Goal: Transaction & Acquisition: Obtain resource

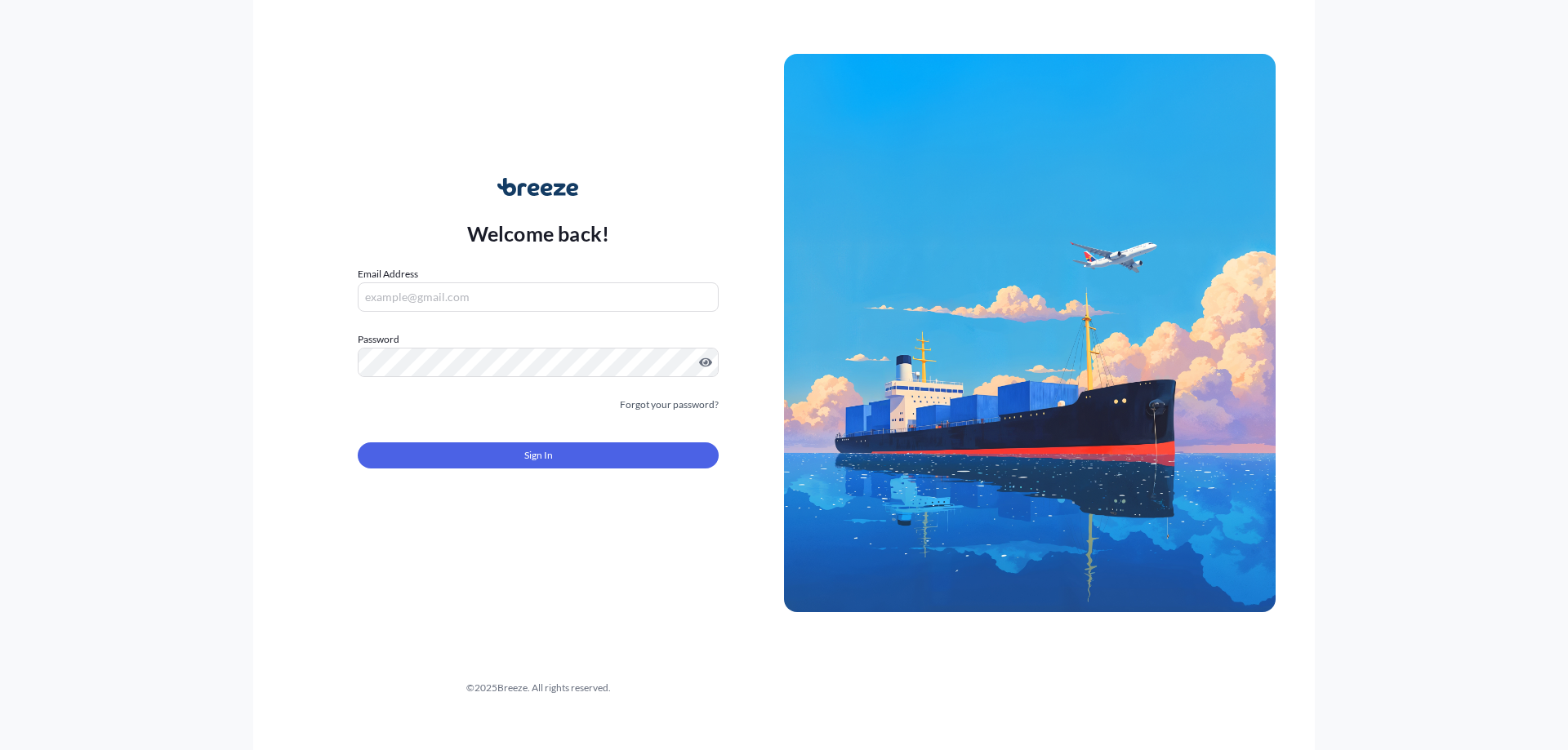
type input "[PERSON_NAME][EMAIL_ADDRESS][DOMAIN_NAME]"
click at [492, 470] on form "Email Address [PERSON_NAME][EMAIL_ADDRESS][DOMAIN_NAME] Password Must include: …" at bounding box center [538, 377] width 361 height 222
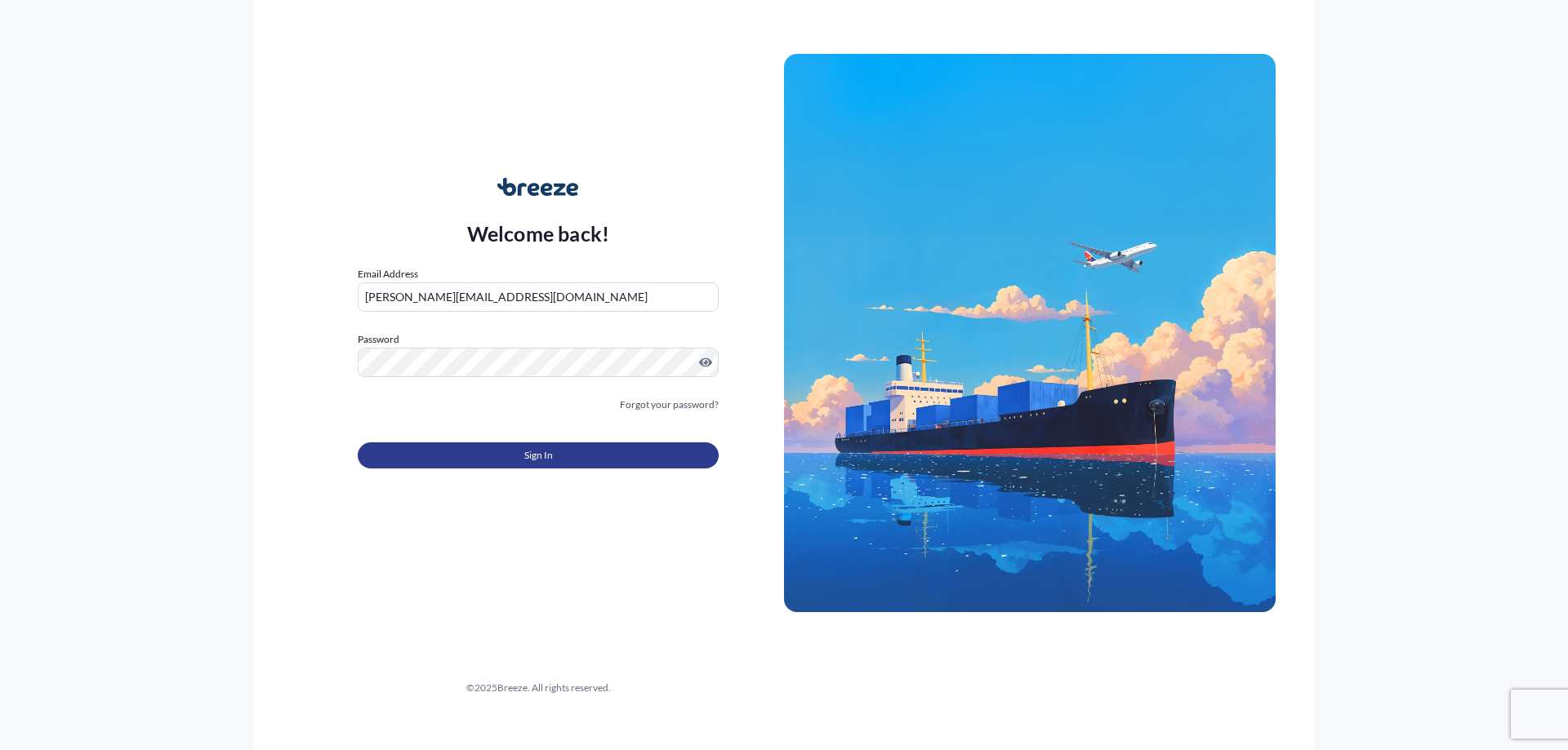
click at [497, 455] on button "Sign In" at bounding box center [538, 456] width 361 height 27
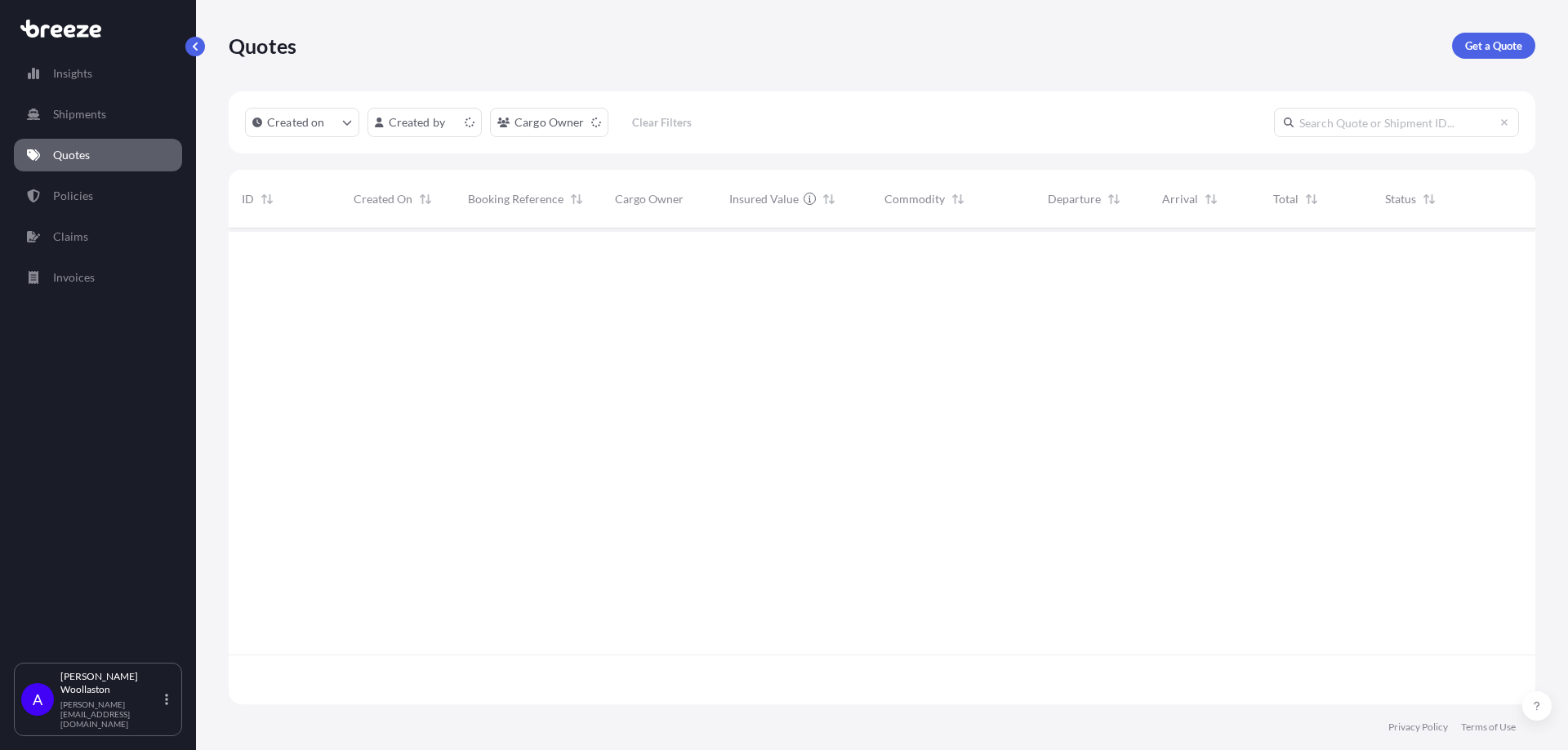
scroll to position [473, 1294]
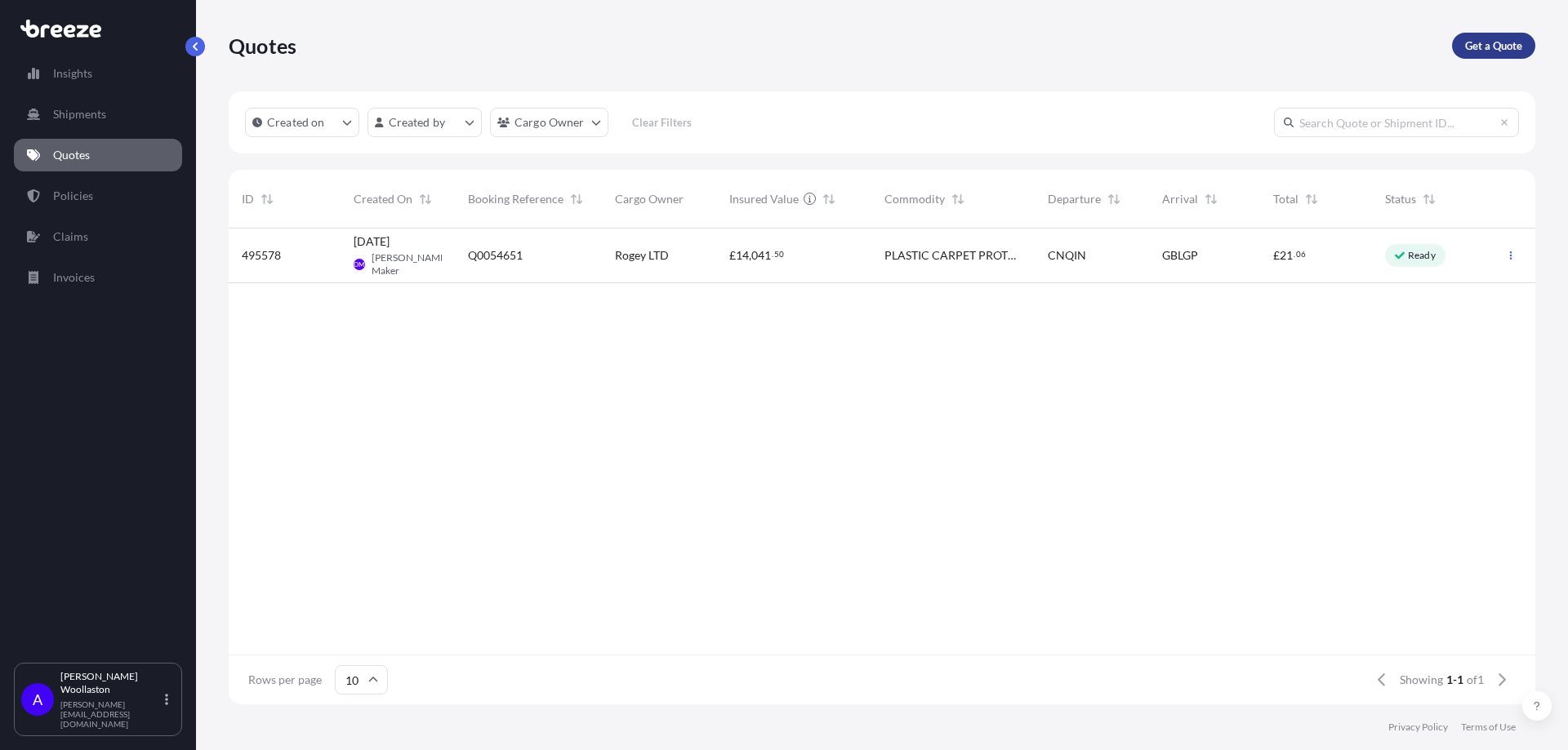
click at [1483, 55] on link "Get a Quote" at bounding box center [1494, 46] width 84 height 27
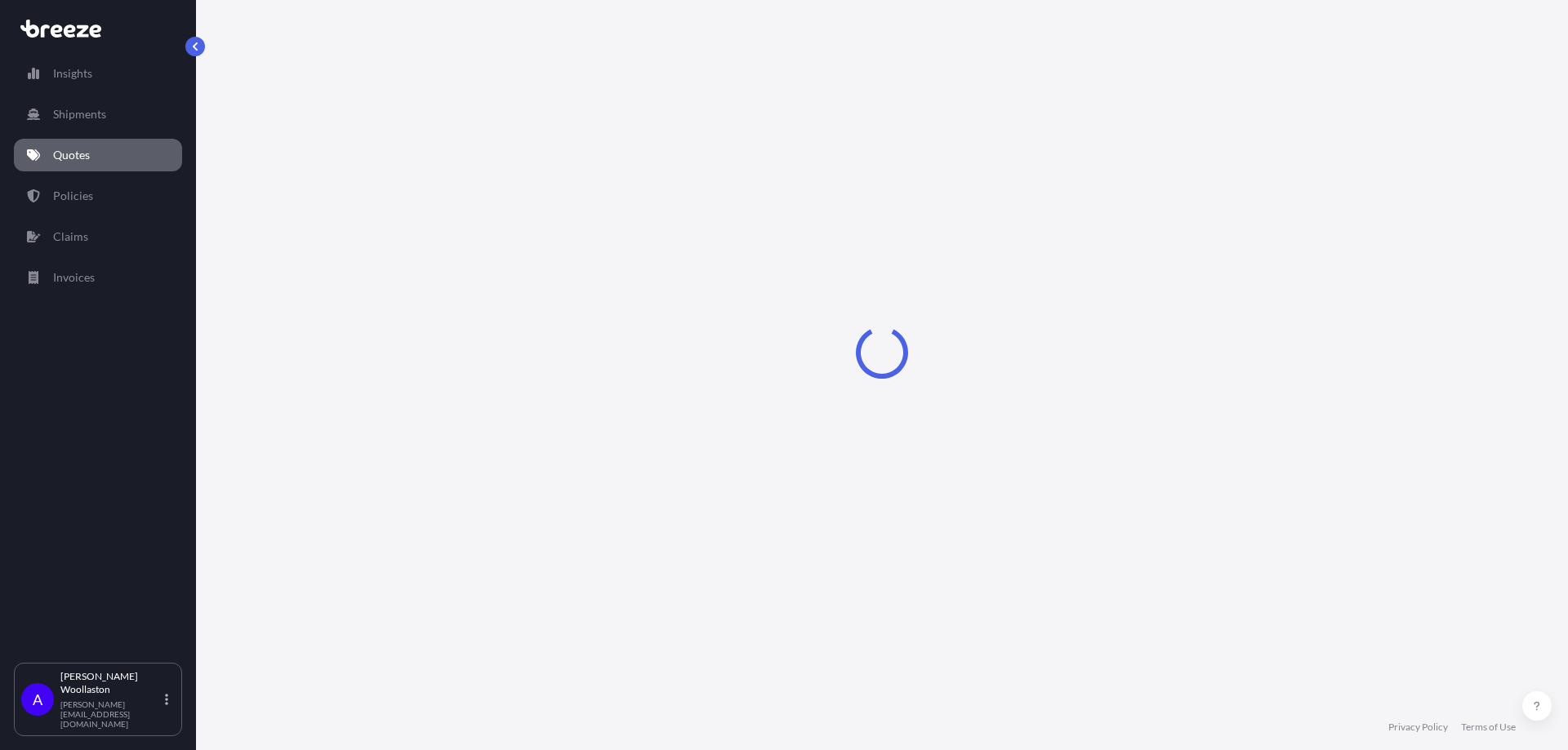
select select "Road"
select select "Sea"
select select "1"
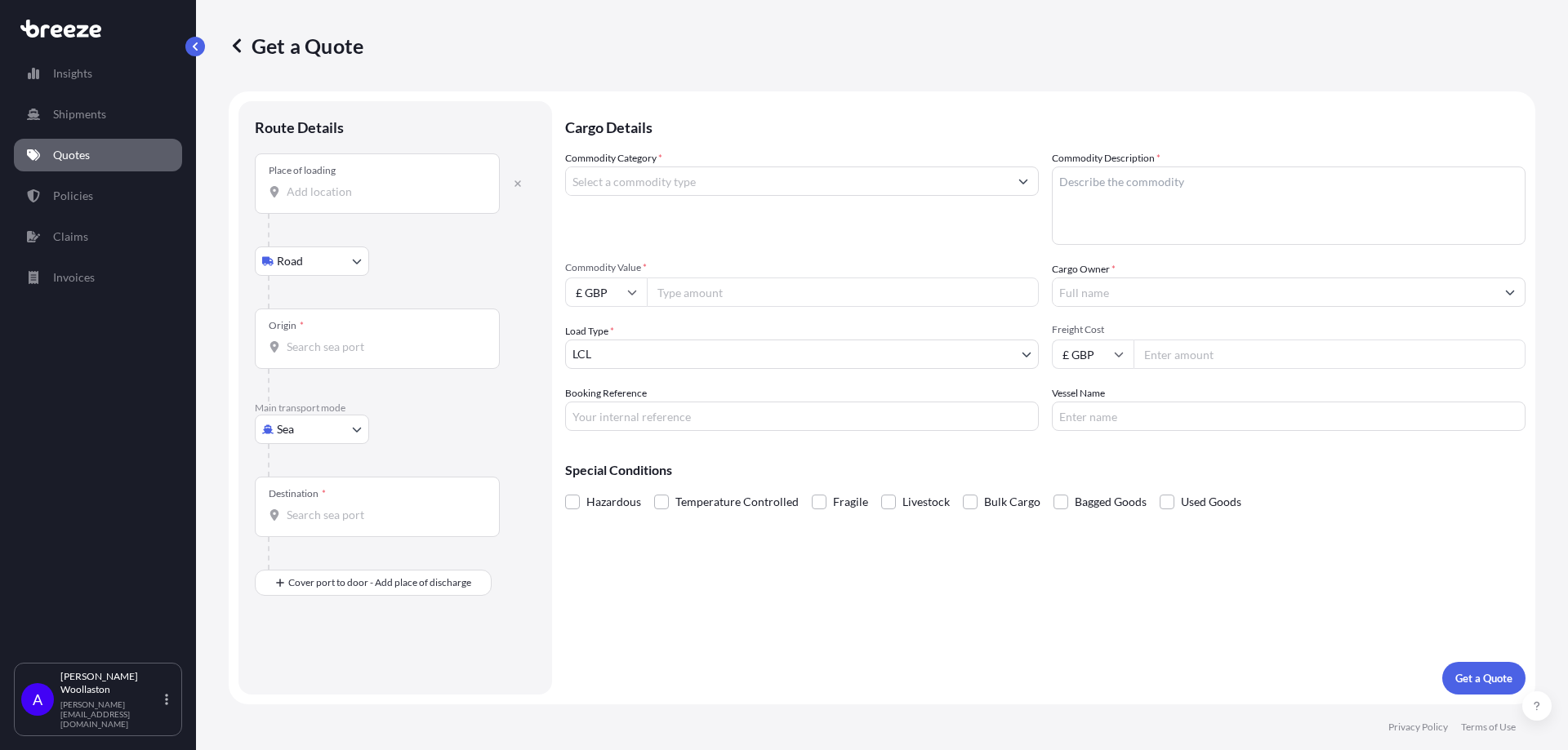
click at [298, 192] on input "Place of loading" at bounding box center [383, 191] width 193 height 16
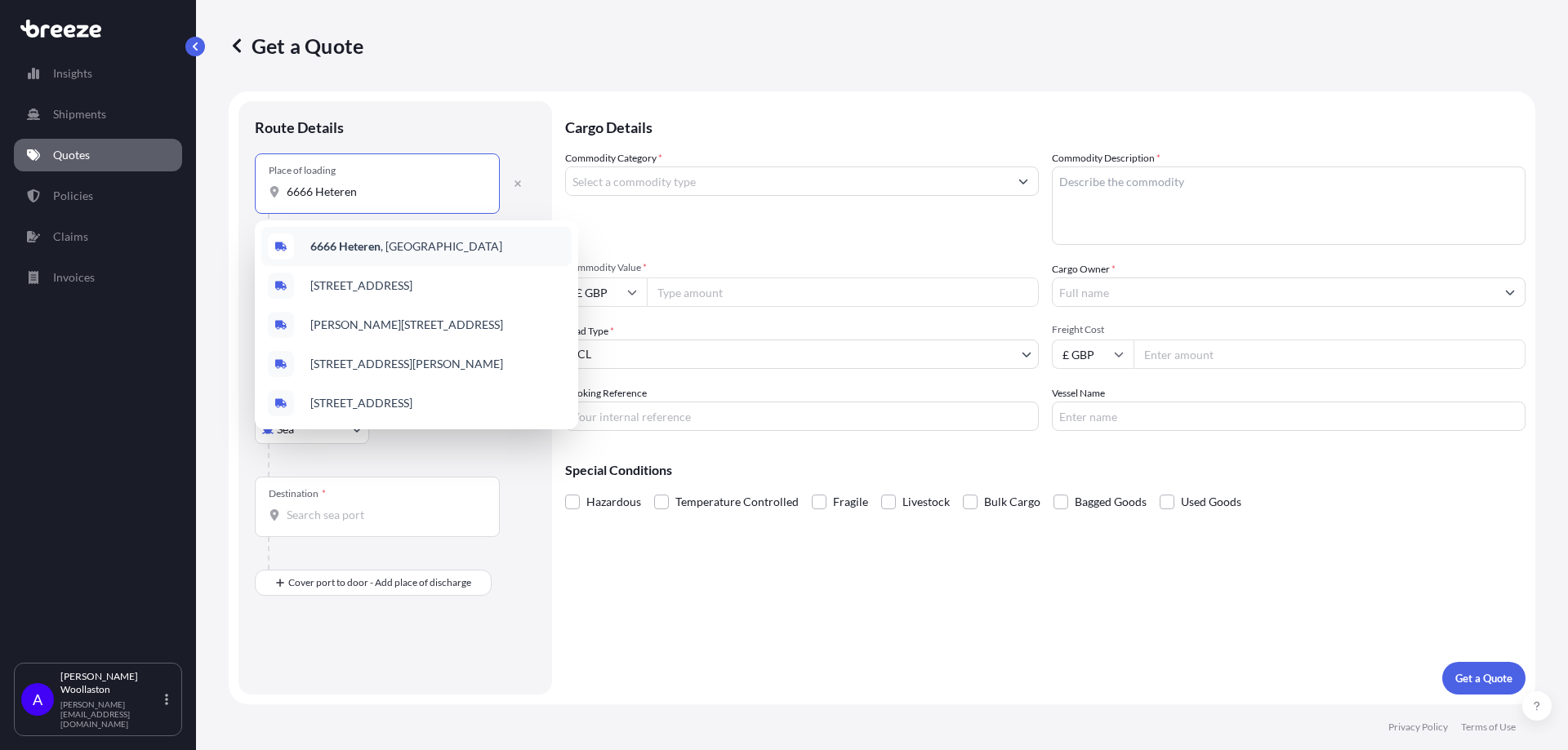
click at [393, 247] on span "6666 [GEOGRAPHIC_DATA] , [GEOGRAPHIC_DATA]" at bounding box center [406, 246] width 192 height 16
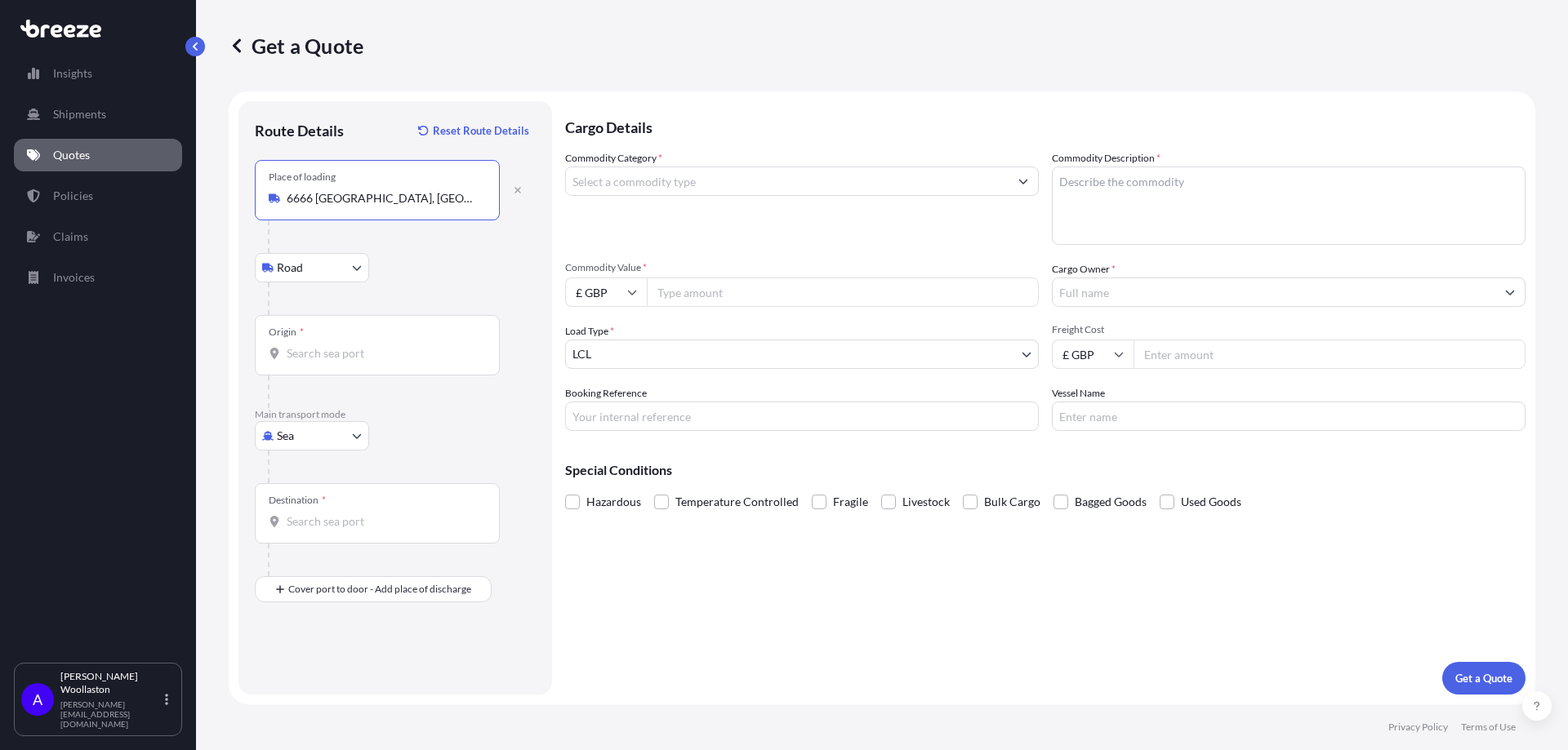
type input "6666 [GEOGRAPHIC_DATA], [GEOGRAPHIC_DATA]"
click at [331, 359] on input "Origin *" at bounding box center [383, 353] width 193 height 16
click at [307, 493] on div "Destination *" at bounding box center [377, 514] width 245 height 61
click at [307, 514] on input "Destination *" at bounding box center [383, 521] width 193 height 16
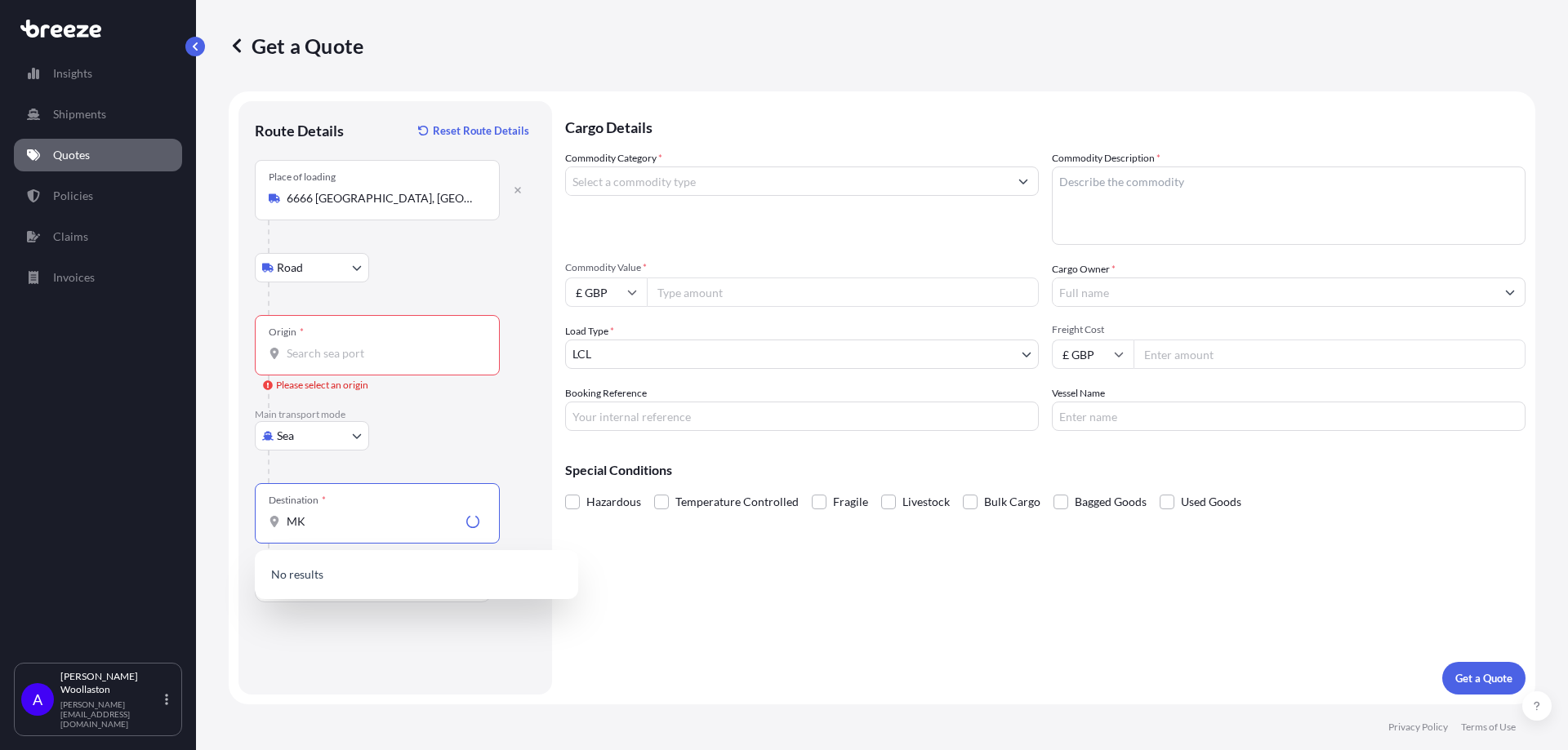
type input "M"
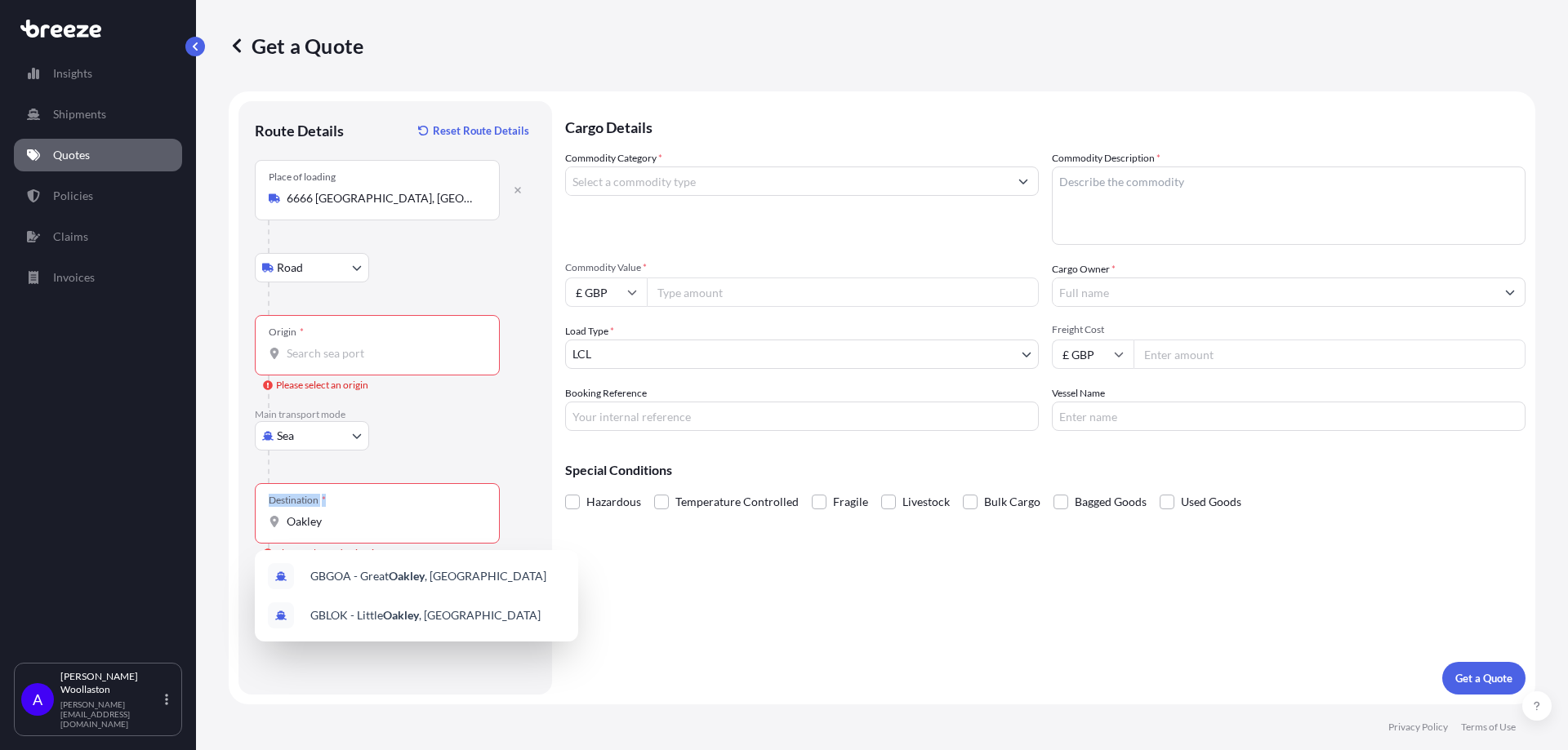
drag, startPoint x: 364, startPoint y: 533, endPoint x: 229, endPoint y: 529, distance: 135.1
click at [229, 529] on form "Route Details Reset Route Details Place of loading 6666 [GEOGRAPHIC_DATA], [GEO…" at bounding box center [881, 398] width 1306 height 613
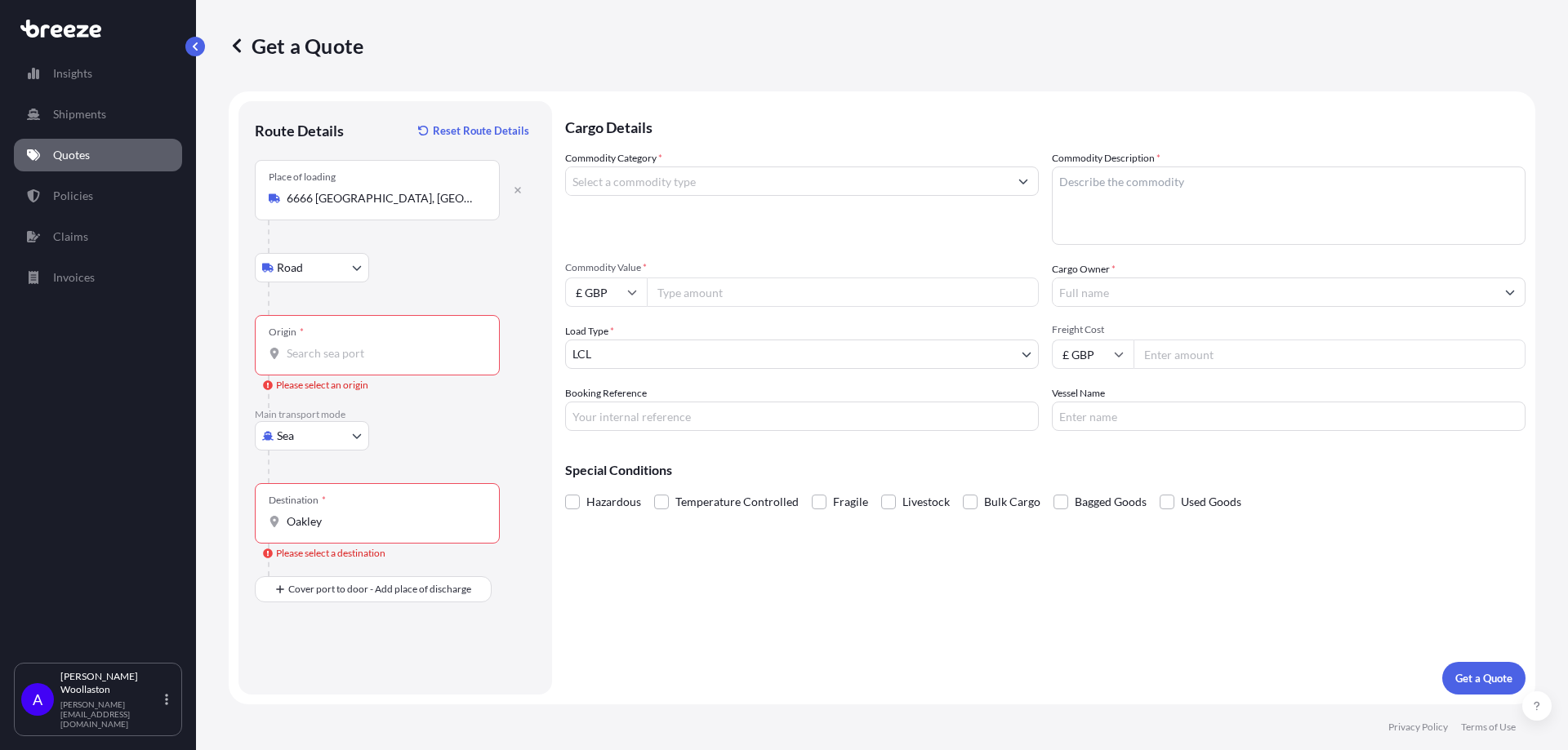
click at [349, 523] on input "Oakley" at bounding box center [383, 521] width 193 height 16
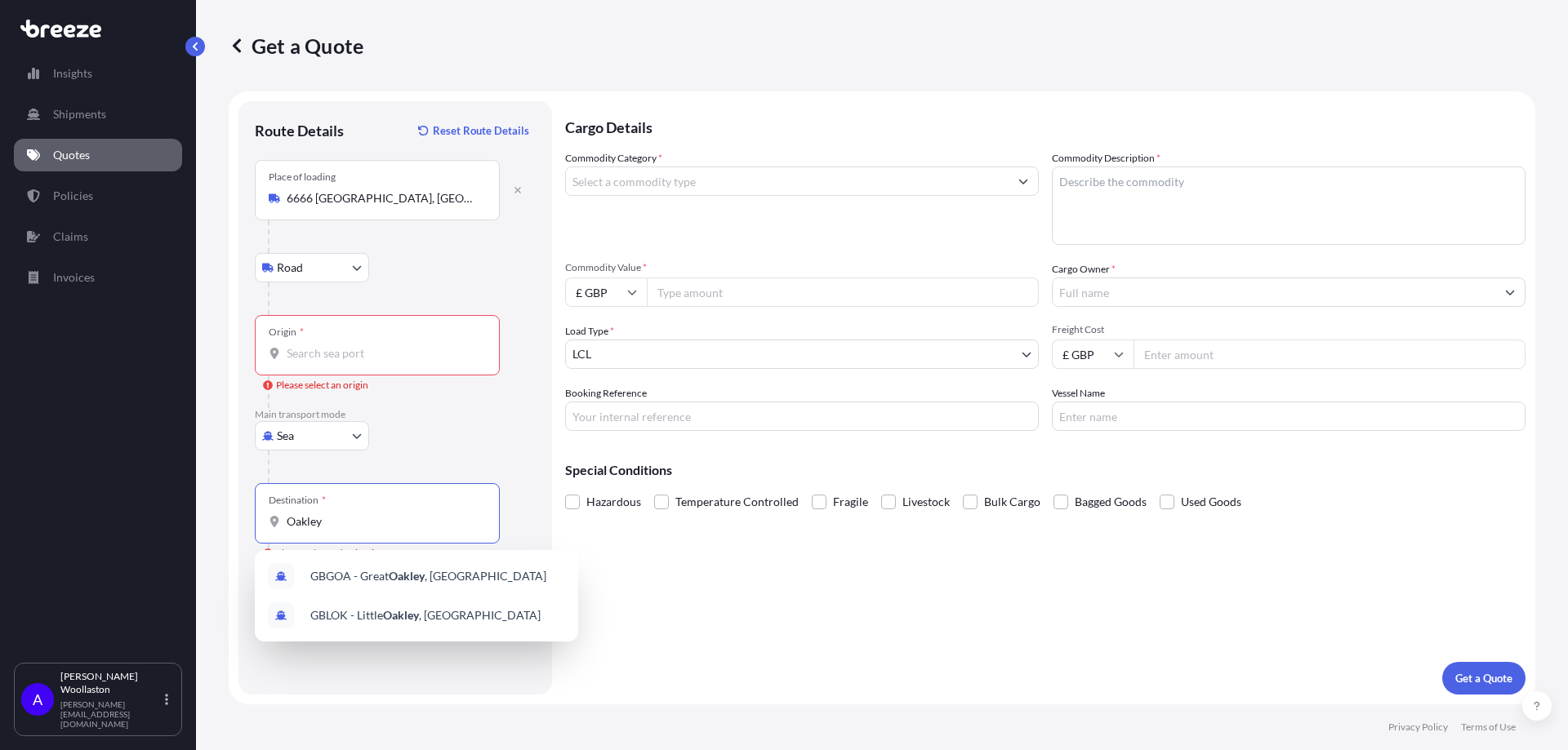
click at [321, 525] on input "Oakley" at bounding box center [383, 521] width 193 height 16
drag, startPoint x: 329, startPoint y: 525, endPoint x: 240, endPoint y: 524, distance: 89.0
click at [240, 524] on div "Route Details Reset Route Details Place of loading [STREET_ADDRESS][GEOGRAPHIC_…" at bounding box center [395, 398] width 313 height 593
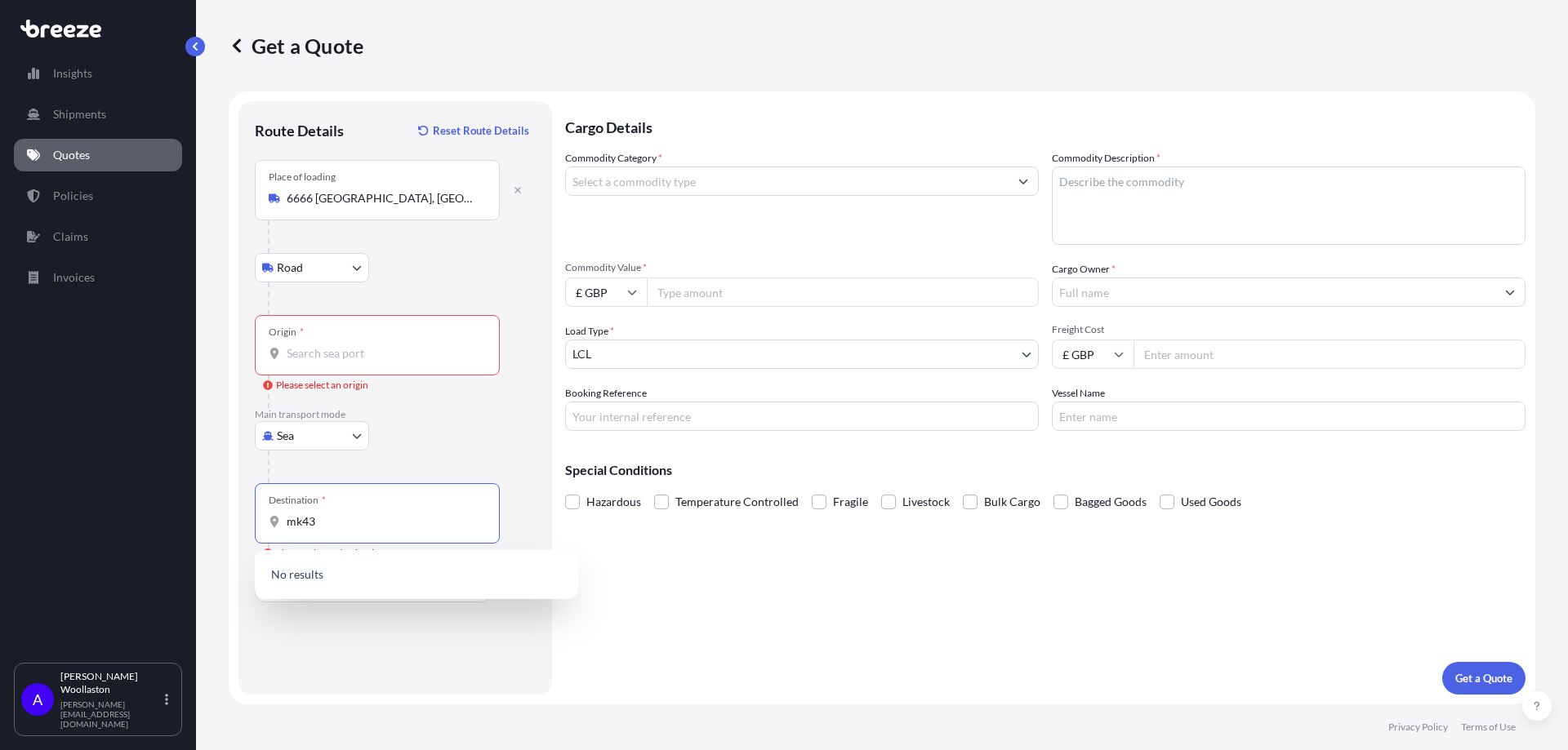
type input "mk43"
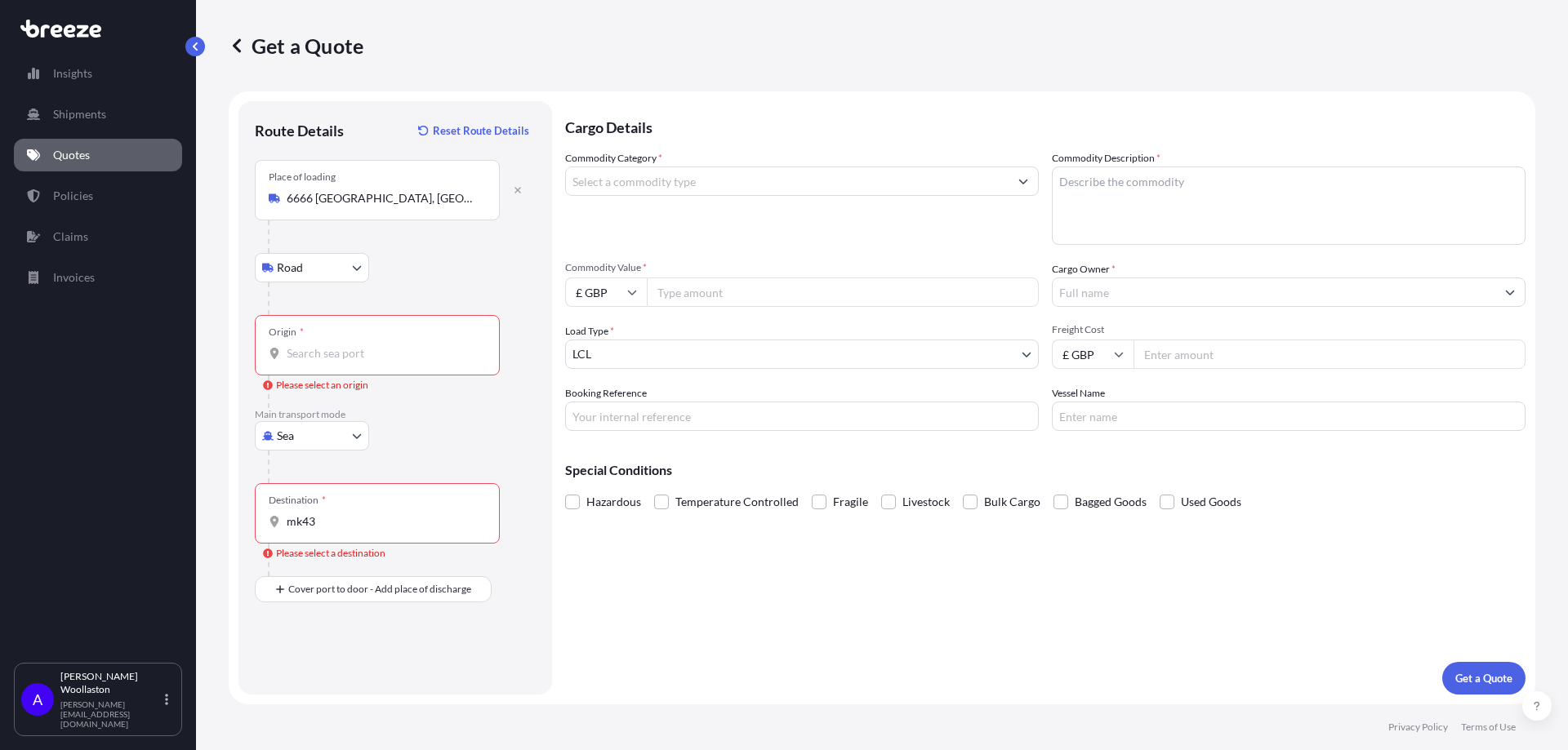
click at [336, 349] on input "Origin * Please select an origin" at bounding box center [383, 353] width 193 height 16
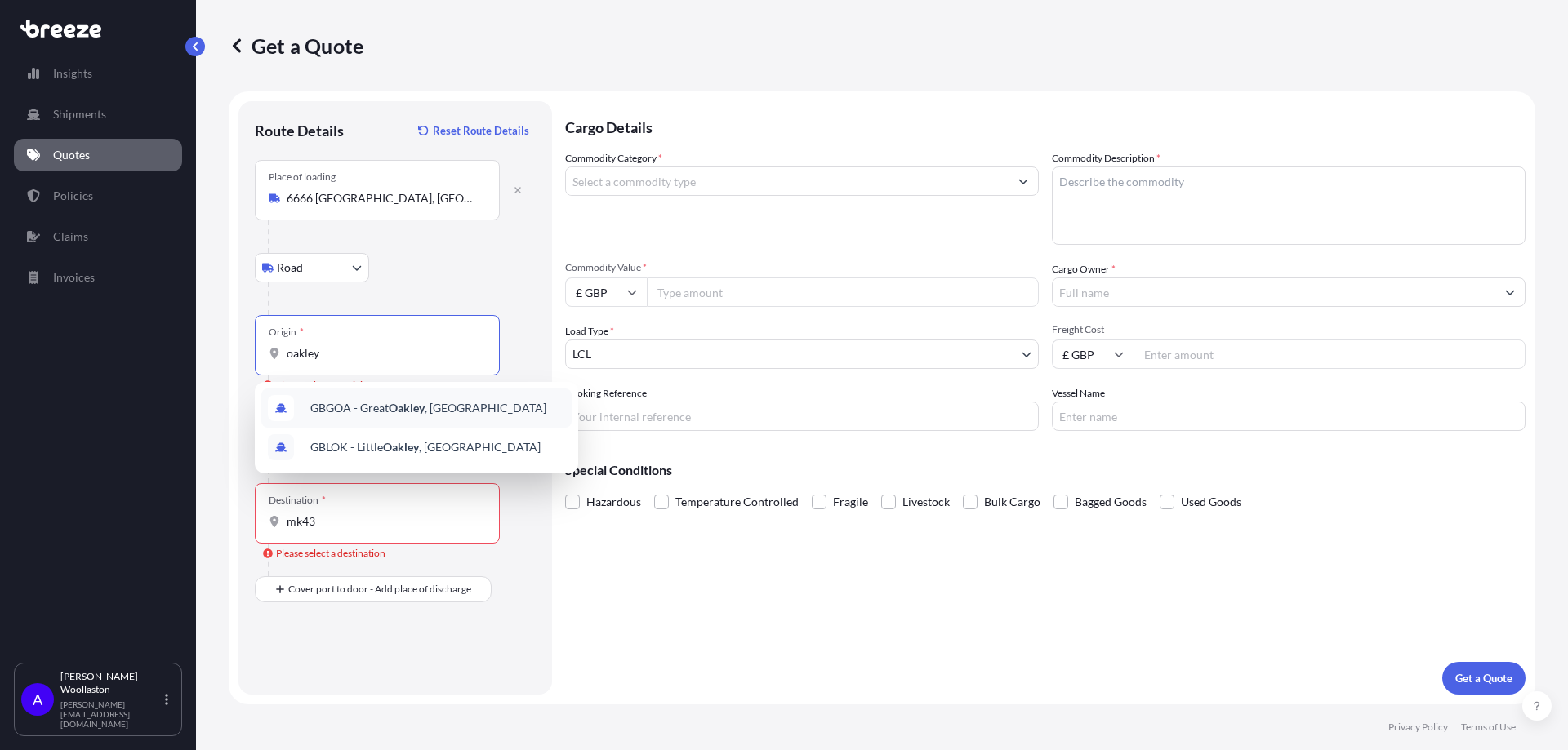
click at [349, 356] on input "oakley" at bounding box center [383, 353] width 193 height 16
type input "oakley"
click at [342, 518] on input "mk43" at bounding box center [383, 521] width 193 height 16
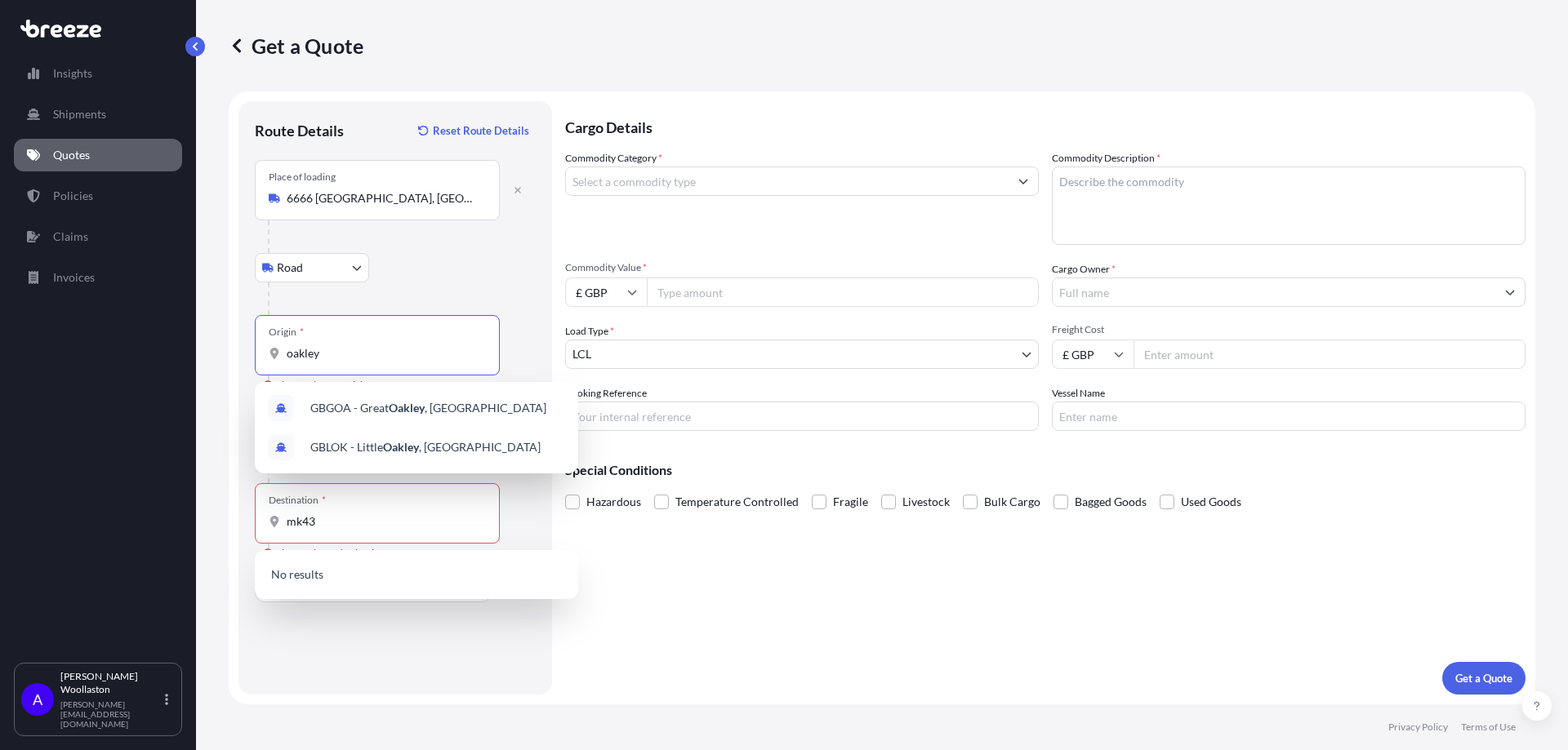
drag, startPoint x: 329, startPoint y: 352, endPoint x: 193, endPoint y: 352, distance: 136.0
click at [193, 352] on div "Insights Shipments Quotes Policies Claims Invoices A [PERSON_NAME] [PERSON_NAME…" at bounding box center [784, 375] width 1568 height 750
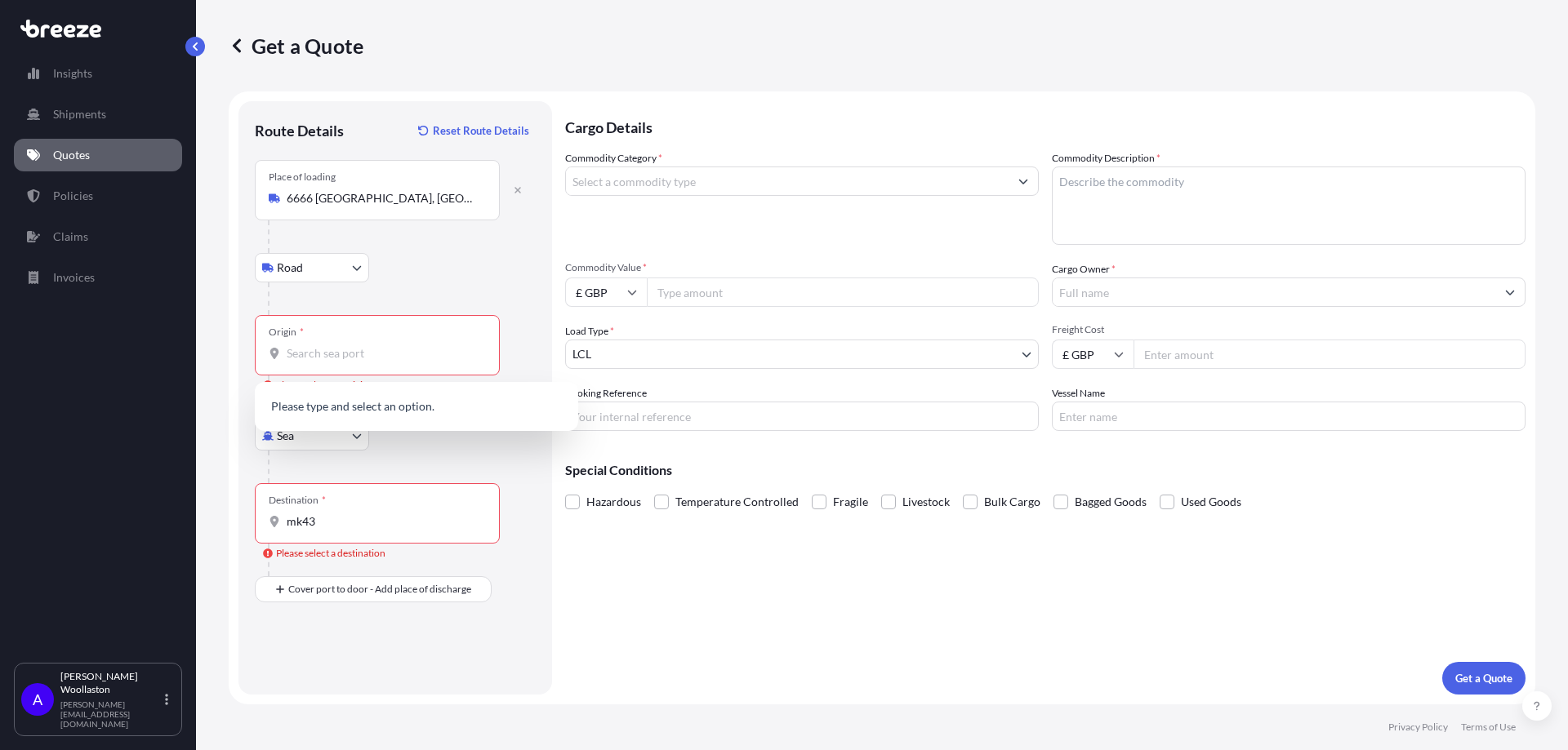
click at [509, 268] on div "Road Road Rail" at bounding box center [395, 268] width 281 height 29
click at [340, 352] on input "Origin * Please select an origin" at bounding box center [383, 353] width 193 height 16
drag, startPoint x: 394, startPoint y: 351, endPoint x: 220, endPoint y: 346, distance: 174.1
click at [220, 346] on div "Get a Quote Route Details Reset Route Details Place of loading [GEOGRAPHIC_DATA…" at bounding box center [881, 352] width 1371 height 704
type input "R"
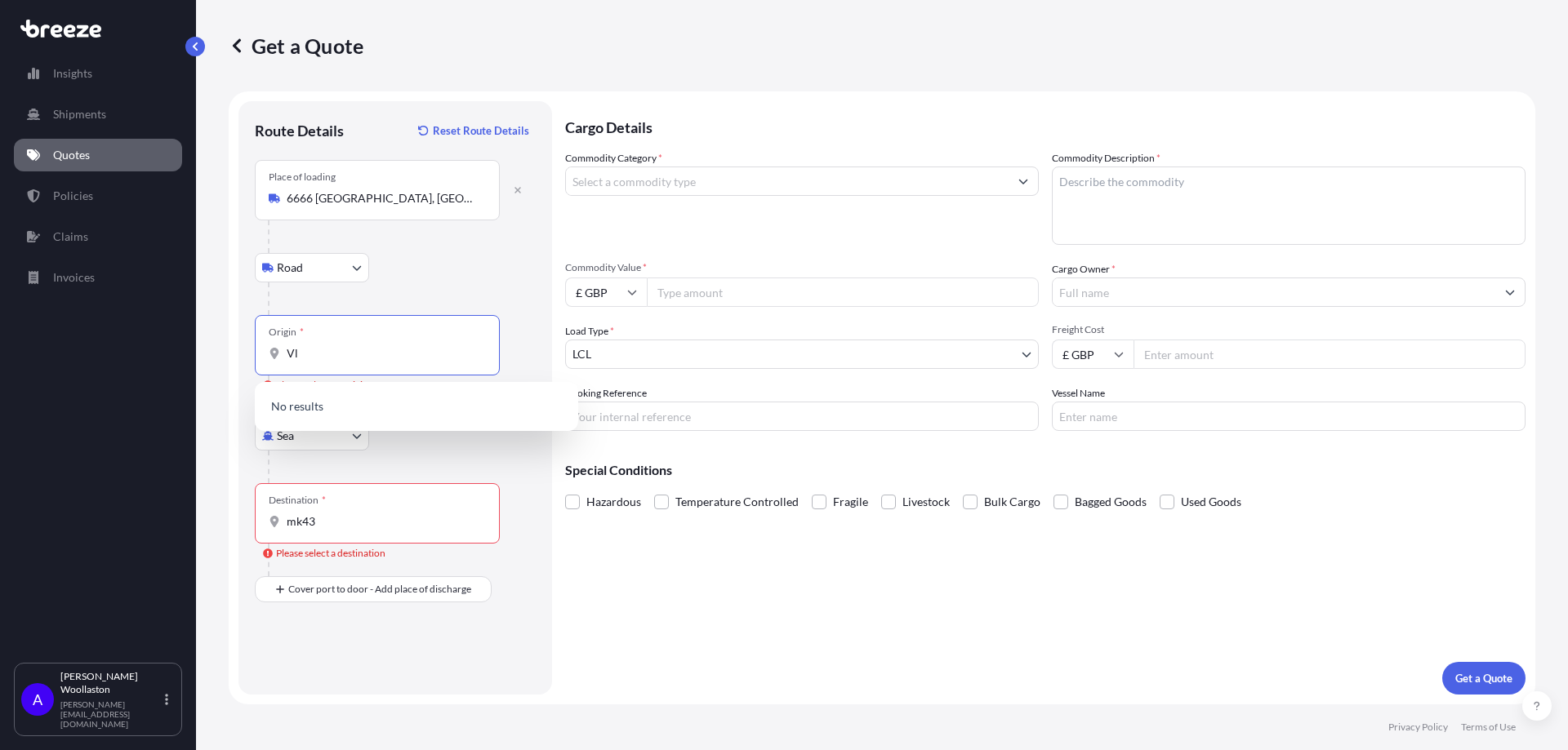
type input "V"
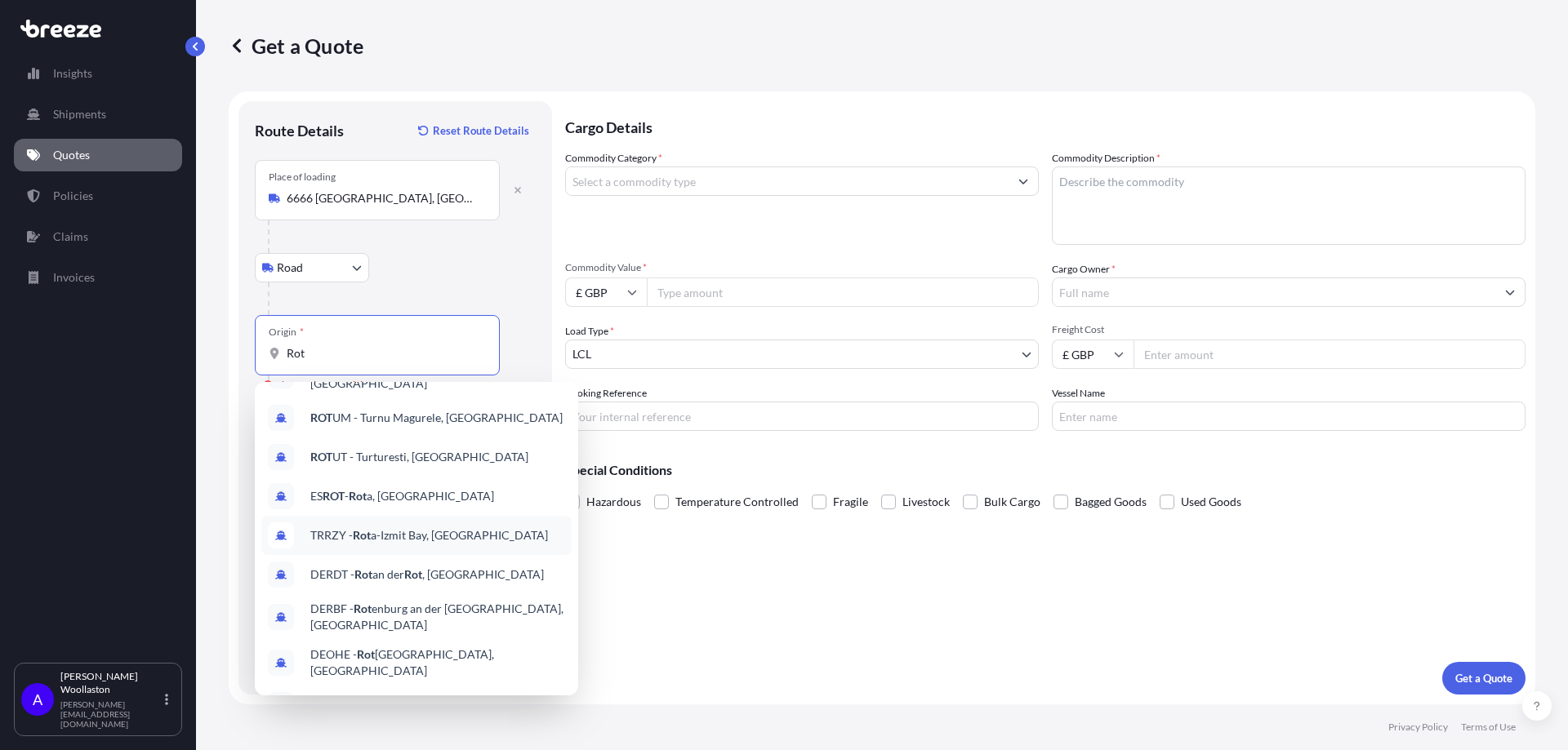
scroll to position [91, 0]
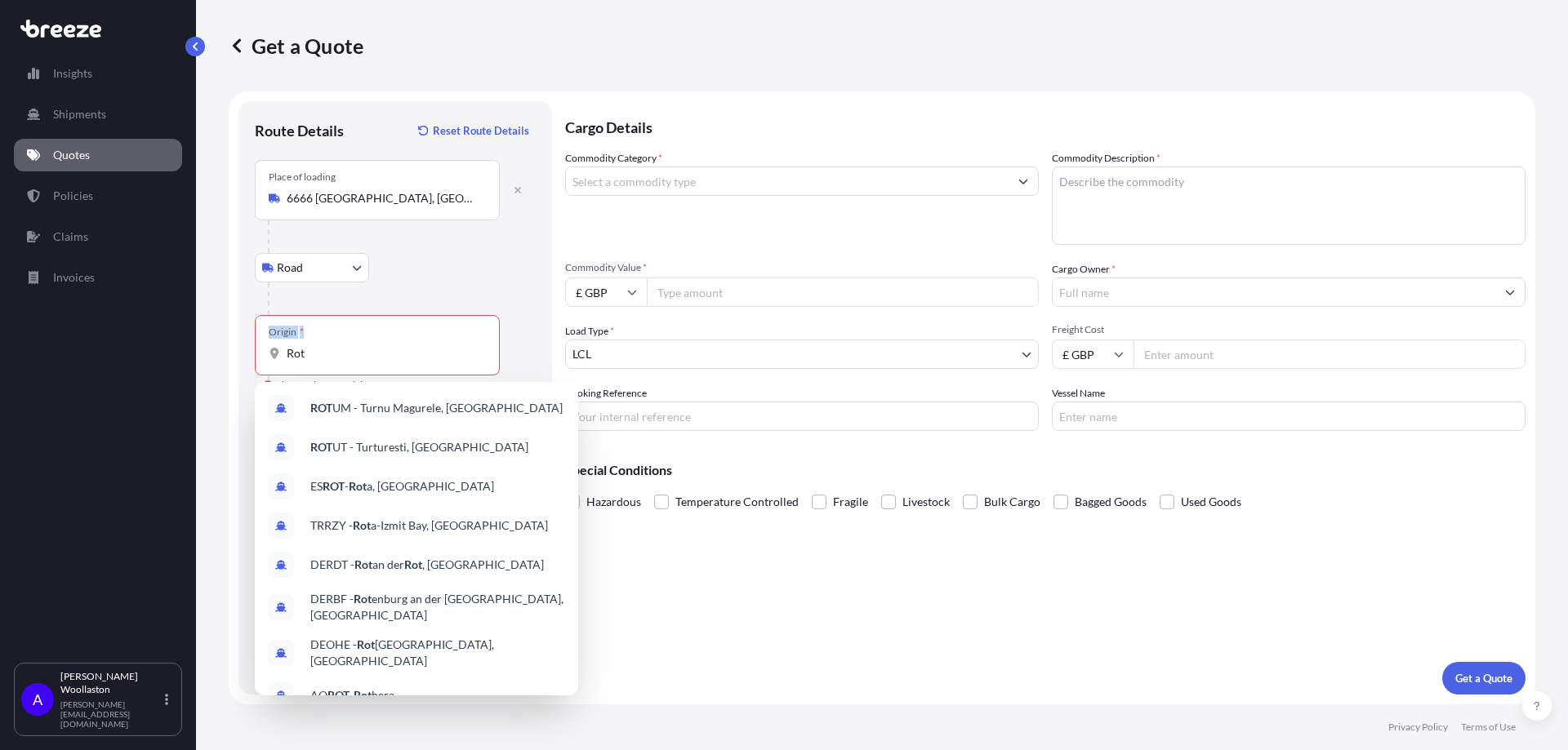
drag, startPoint x: 324, startPoint y: 364, endPoint x: 232, endPoint y: 358, distance: 92.2
click at [232, 358] on form "Route Details Reset Route Details Place of loading 6666 [GEOGRAPHIC_DATA], [GEO…" at bounding box center [881, 398] width 1306 height 613
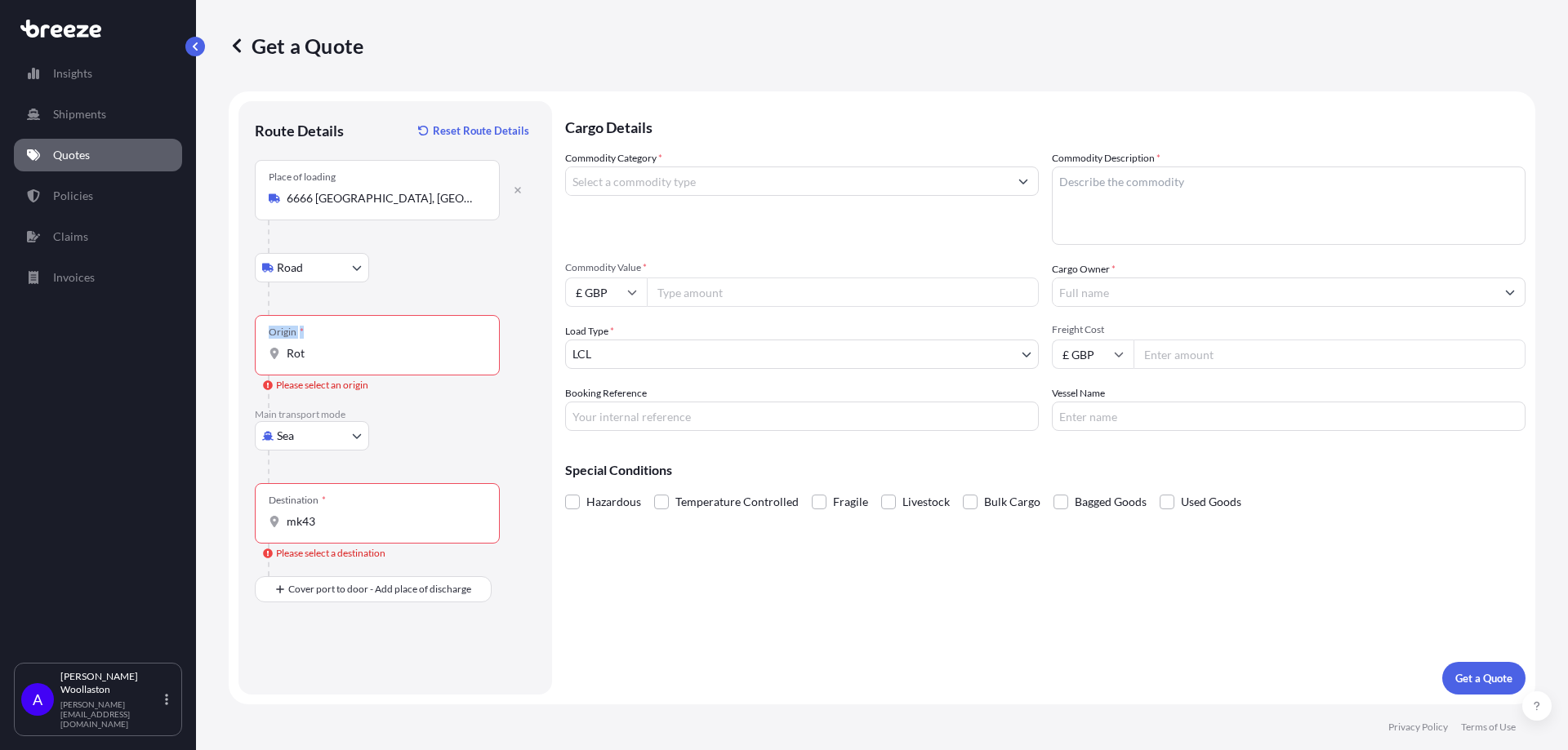
click at [344, 352] on input "Rot" at bounding box center [383, 353] width 193 height 16
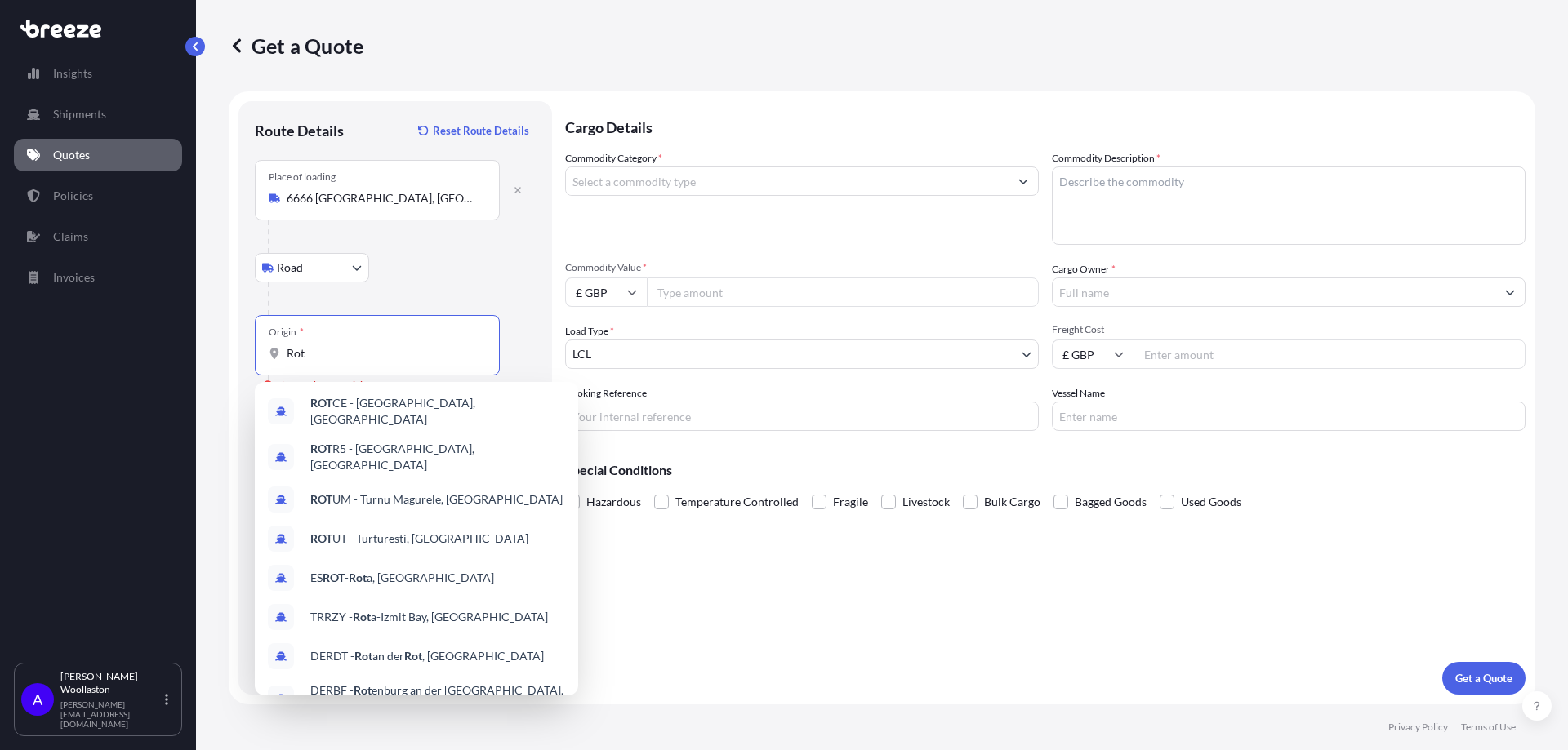
drag, startPoint x: 335, startPoint y: 353, endPoint x: 259, endPoint y: 353, distance: 76.0
click at [259, 353] on div "Origin * Rot" at bounding box center [377, 346] width 245 height 61
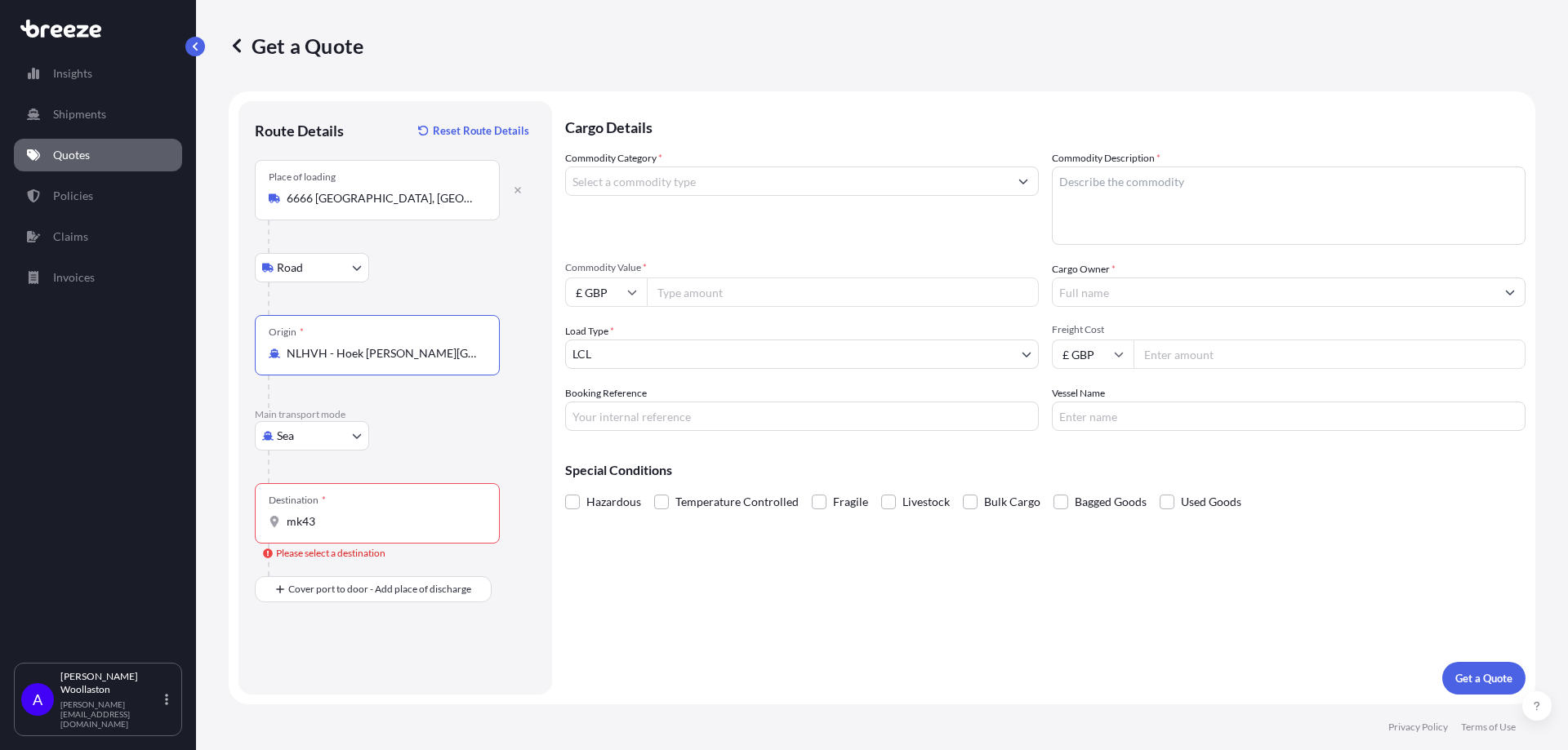
type input "NLHVH - Hoek [PERSON_NAME][GEOGRAPHIC_DATA], [GEOGRAPHIC_DATA]"
click at [343, 517] on input "mk43" at bounding box center [383, 521] width 193 height 16
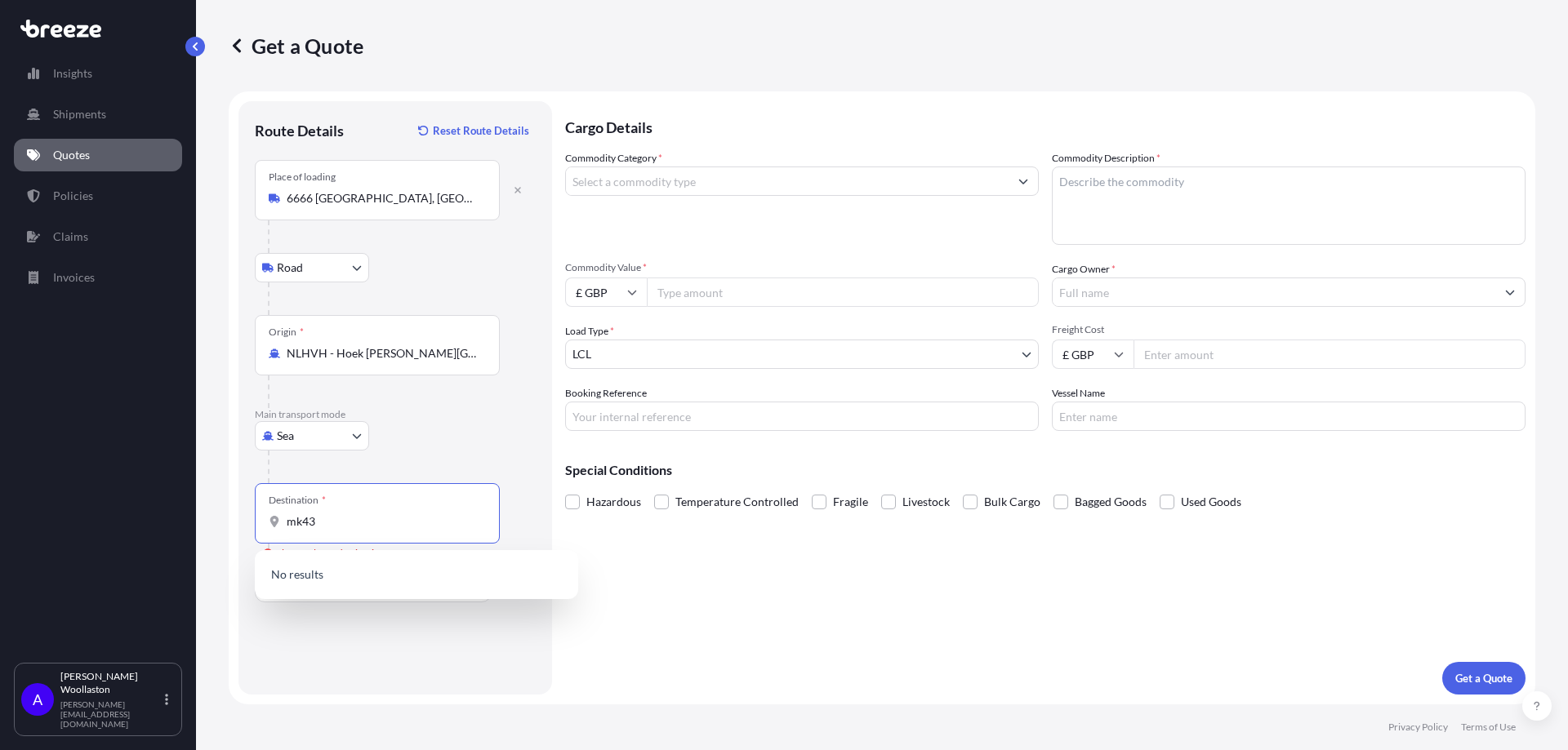
drag, startPoint x: 328, startPoint y: 521, endPoint x: 195, endPoint y: 522, distance: 133.0
click at [195, 522] on div "Insights Shipments Quotes Policies Claims Invoices A [PERSON_NAME] [PERSON_NAME…" at bounding box center [784, 375] width 1568 height 750
drag, startPoint x: 358, startPoint y: 524, endPoint x: 226, endPoint y: 502, distance: 133.8
click at [226, 502] on div "Get a Quote Route Details Reset Route Details Place of loading [GEOGRAPHIC_DATA…" at bounding box center [881, 352] width 1371 height 704
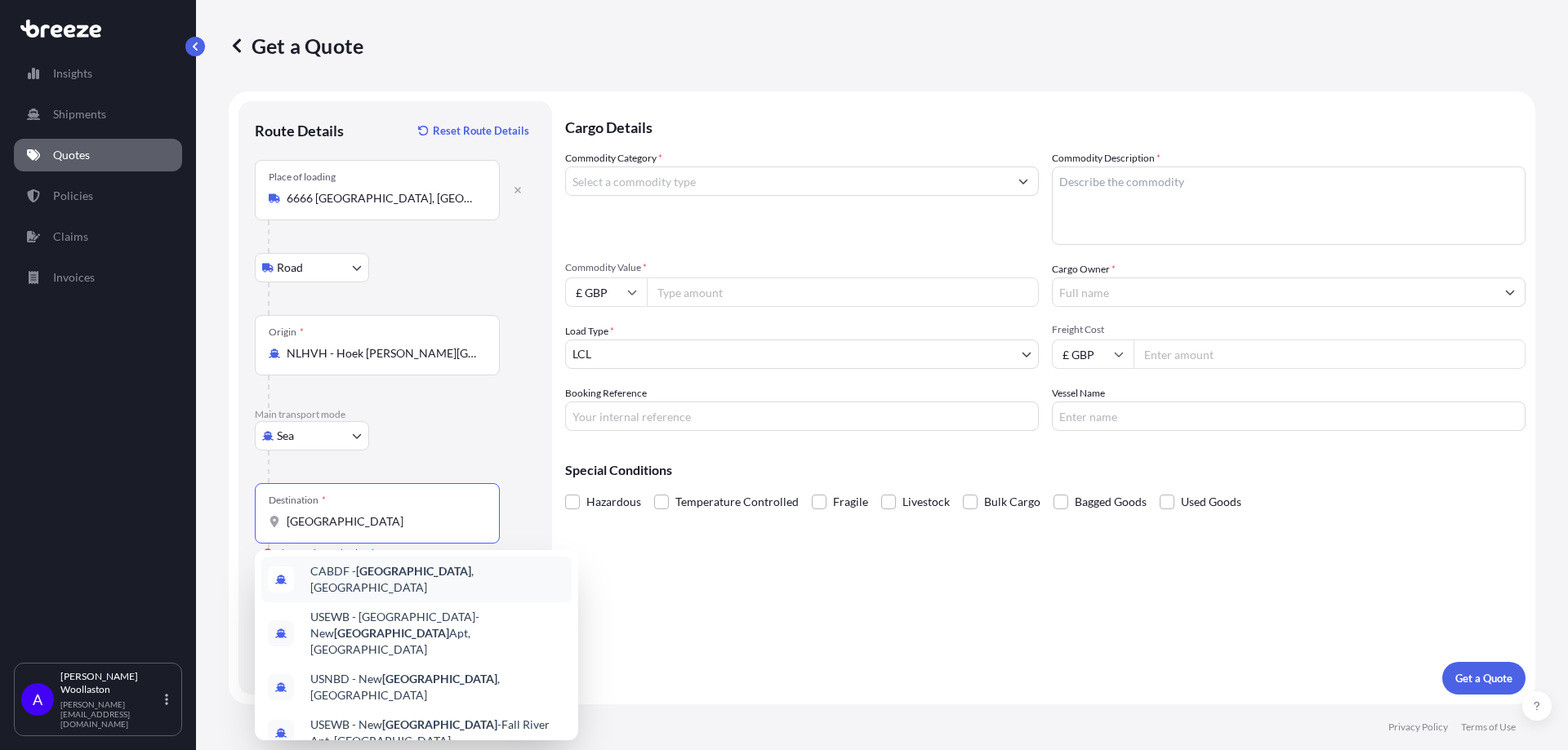
click at [345, 515] on input "[GEOGRAPHIC_DATA]" at bounding box center [383, 521] width 193 height 16
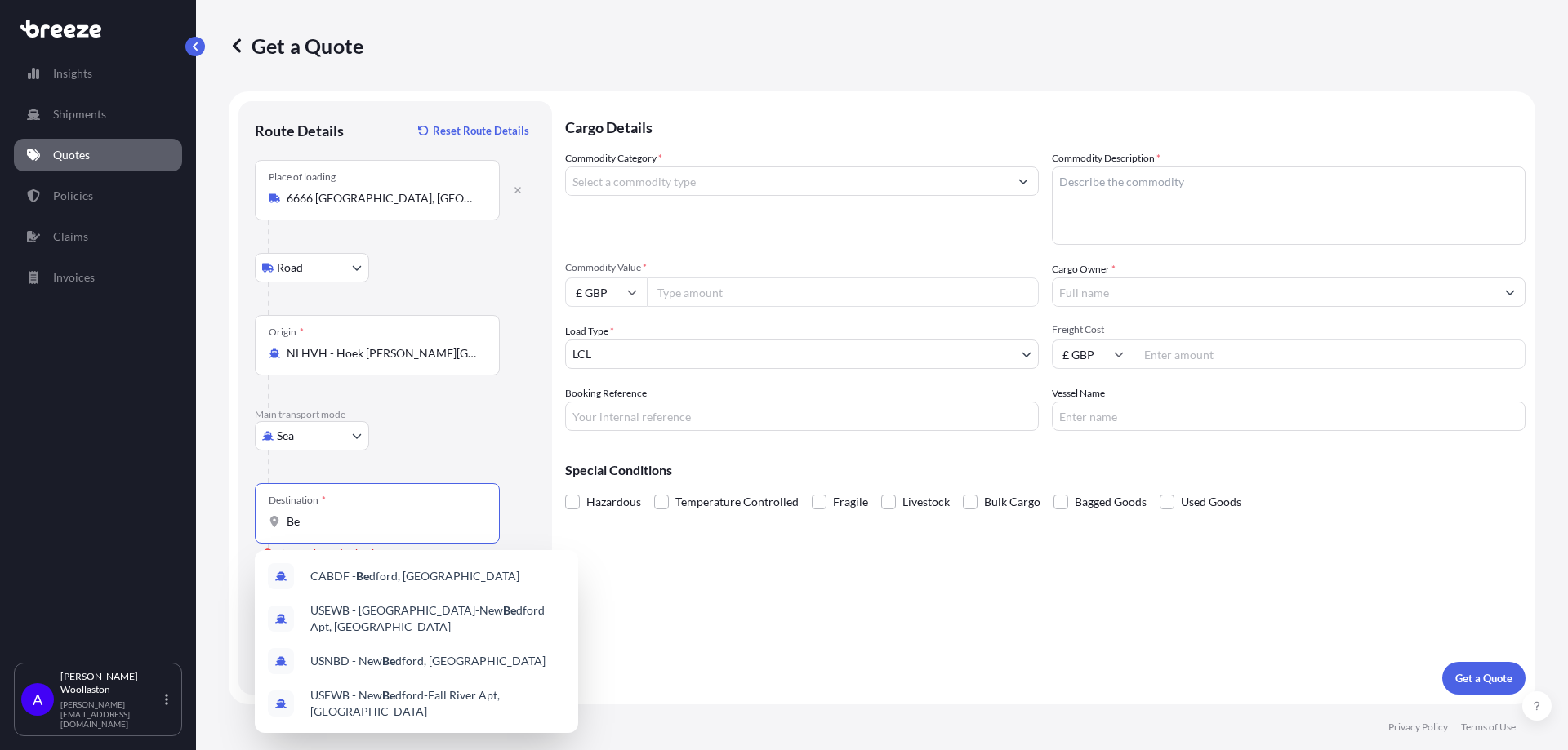
type input "B"
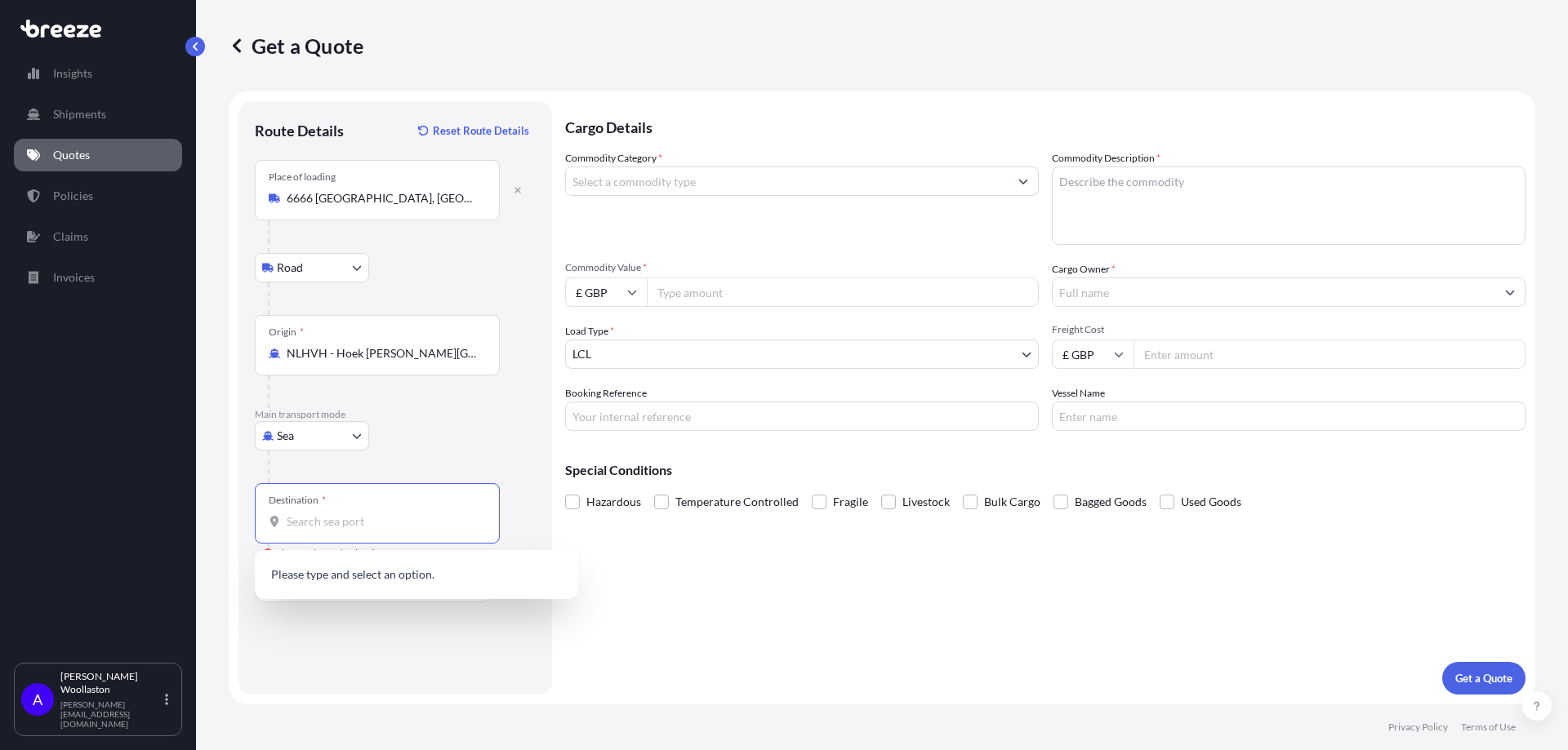
click at [300, 433] on body "0 options available. Insights Shipments Quotes Policies Claims Invoices A [PERS…" at bounding box center [784, 375] width 1568 height 750
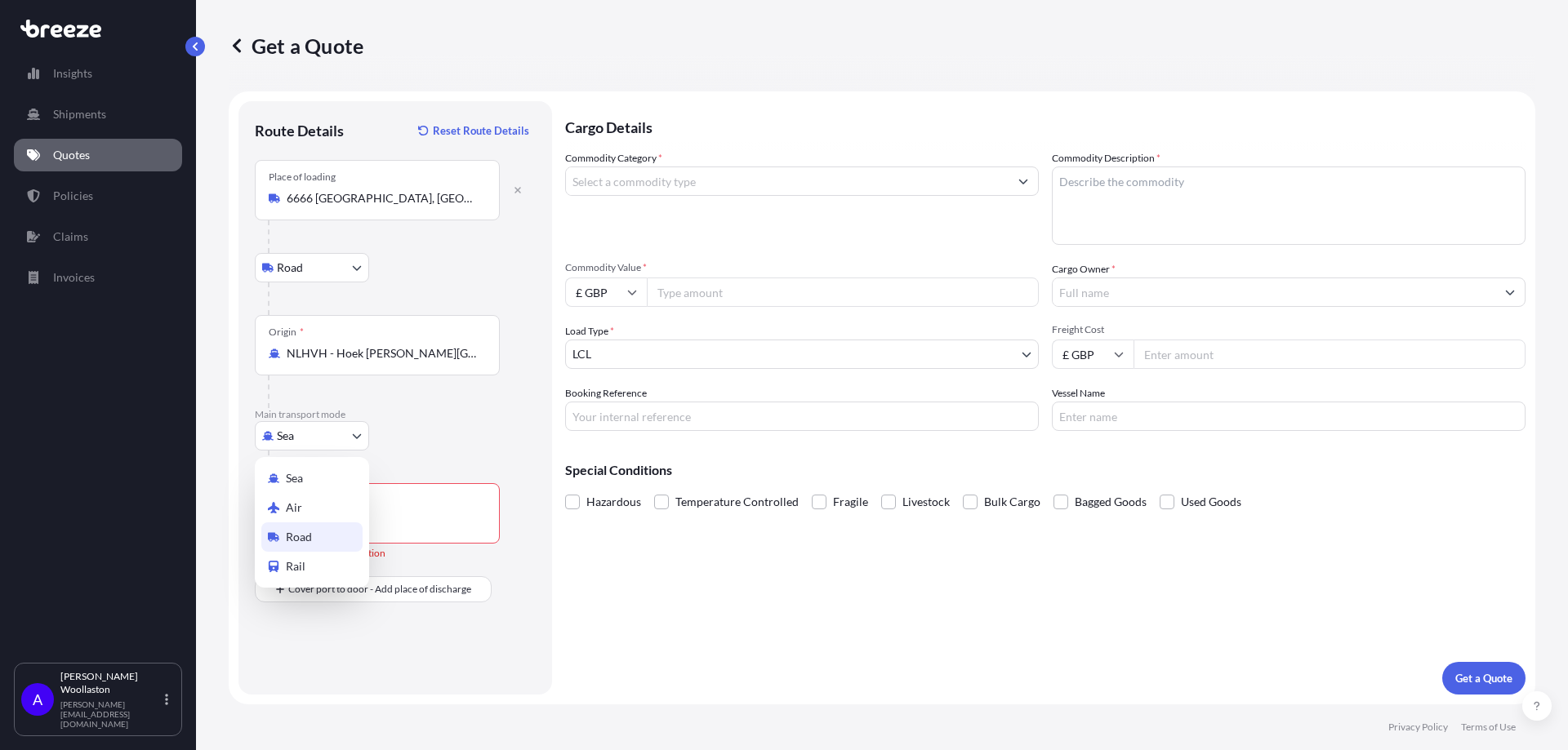
click at [293, 534] on span "Road" at bounding box center [299, 536] width 27 height 16
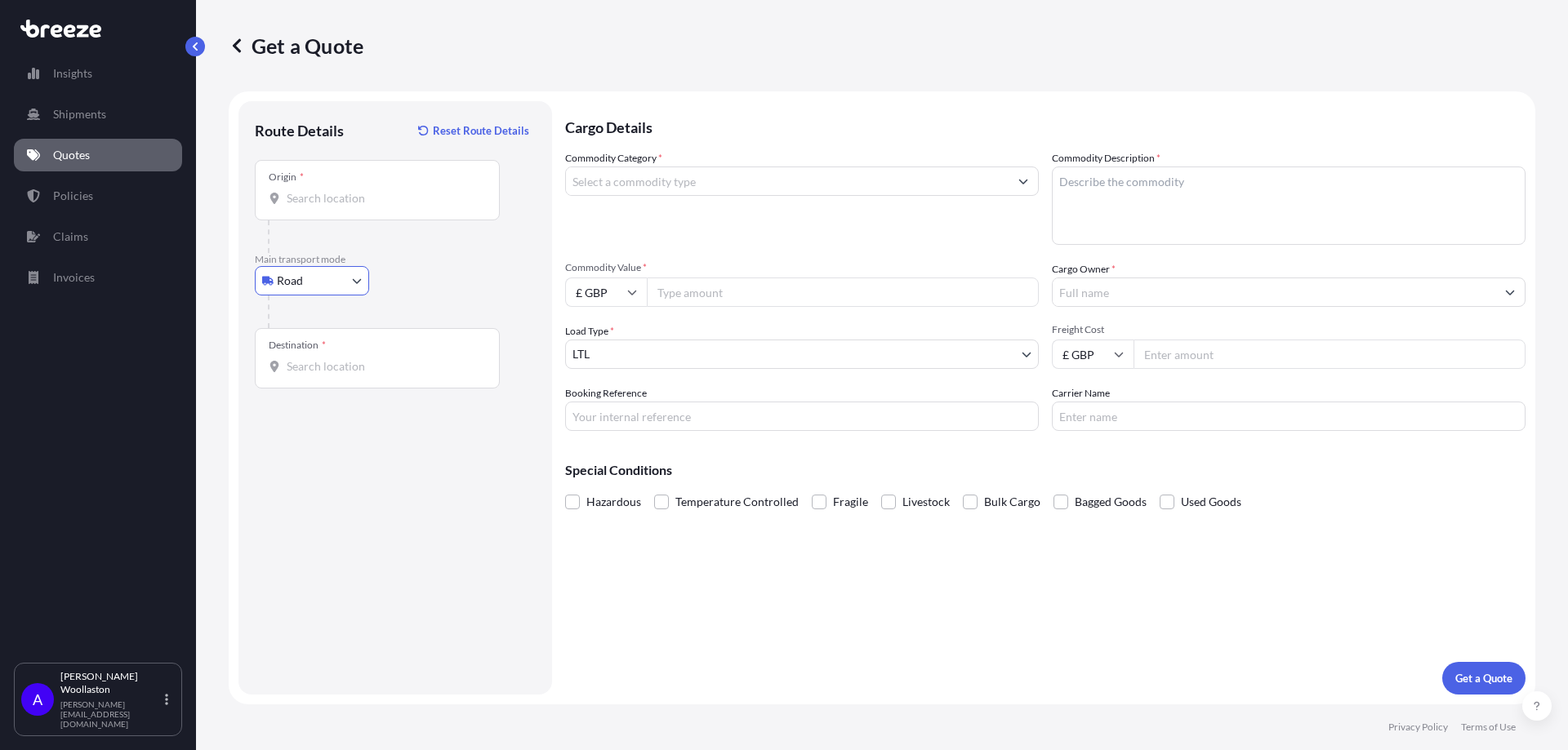
click at [334, 367] on input "Destination *" at bounding box center [383, 366] width 193 height 16
click at [322, 190] on input "Origin *" at bounding box center [383, 197] width 193 height 16
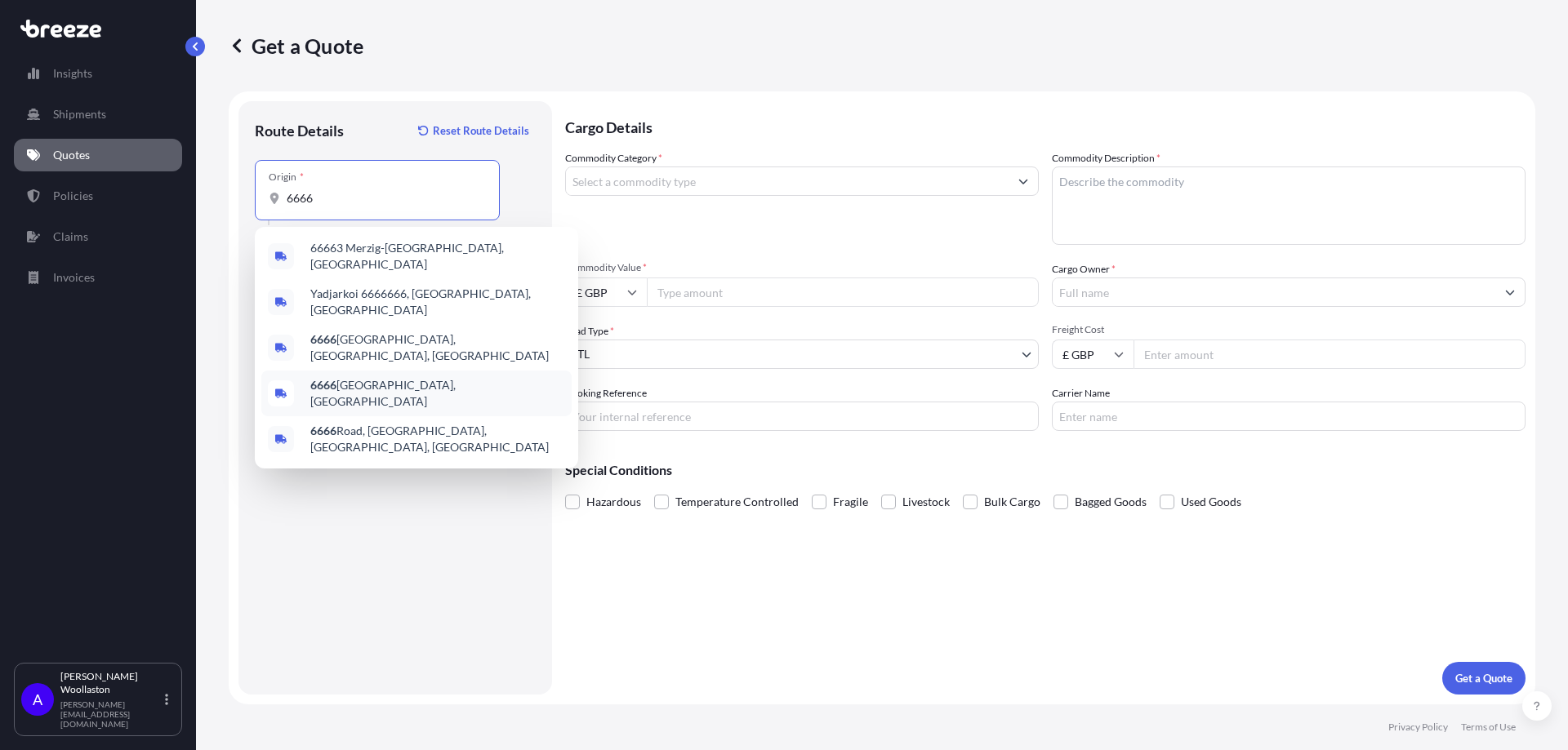
click at [329, 377] on span "6666 [GEOGRAPHIC_DATA], [GEOGRAPHIC_DATA]" at bounding box center [438, 393] width 255 height 32
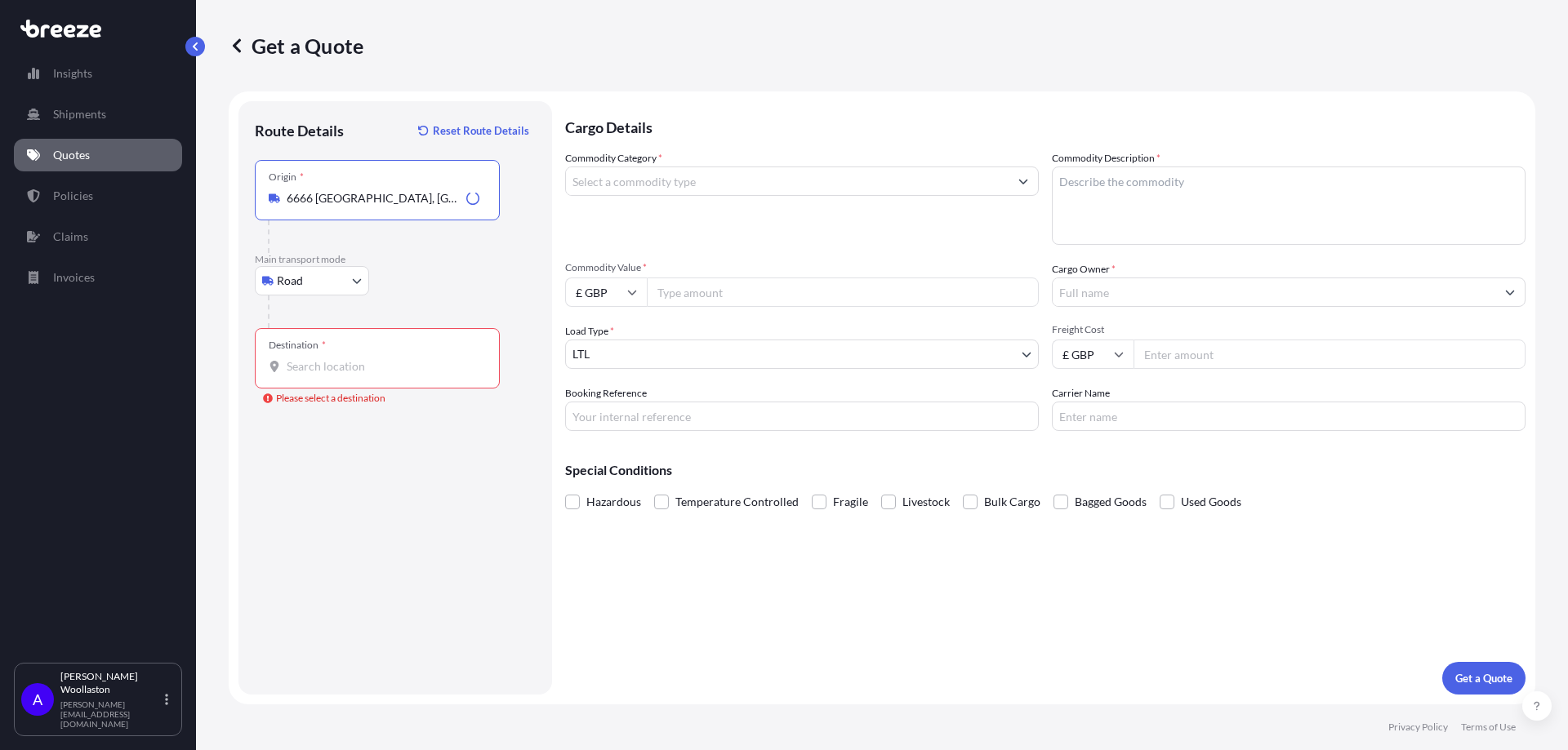
type input "6666 [GEOGRAPHIC_DATA], [GEOGRAPHIC_DATA]"
click at [326, 365] on input "Destination * Please select a destination" at bounding box center [383, 366] width 193 height 16
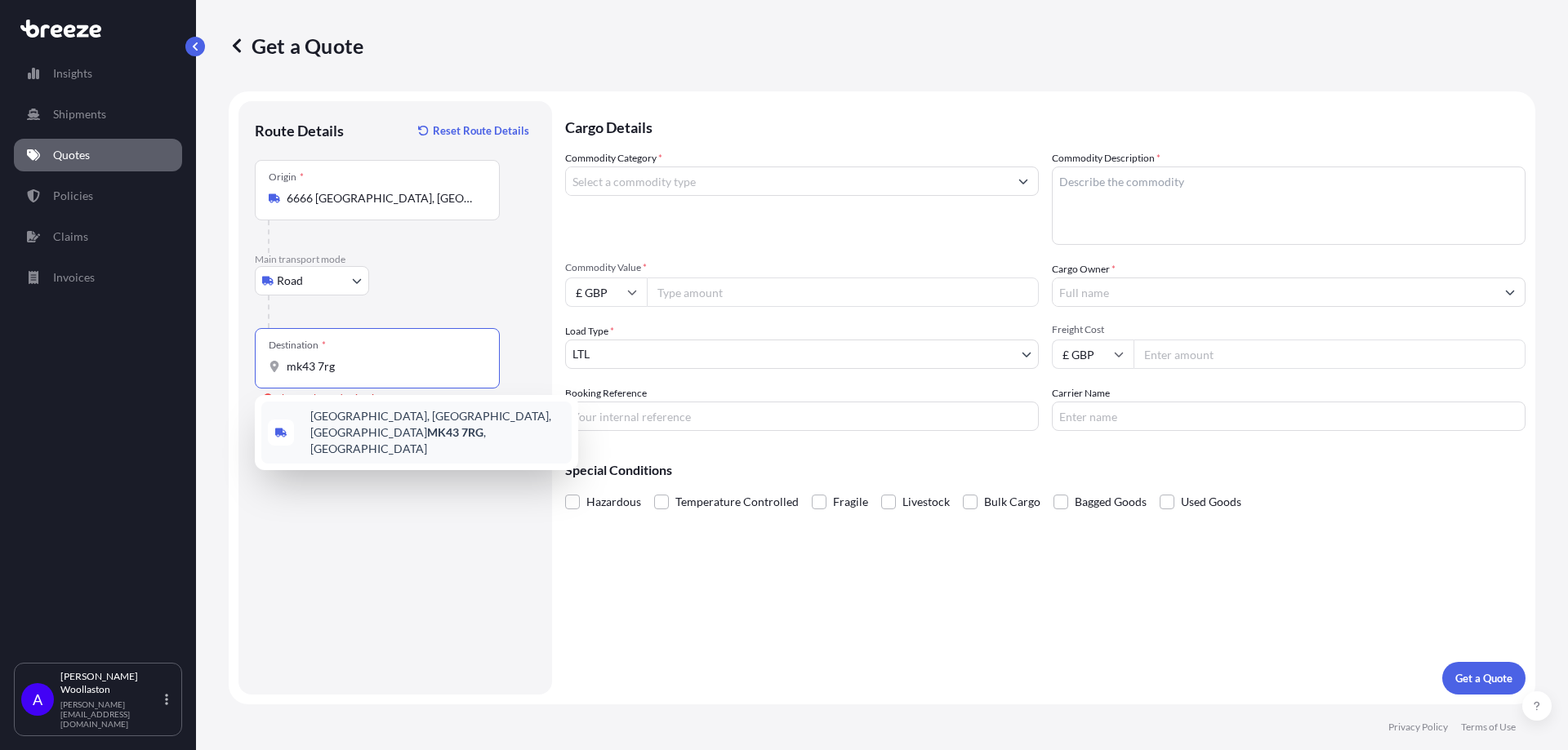
click at [392, 419] on span "[STREET_ADDRESS]" at bounding box center [438, 433] width 255 height 49
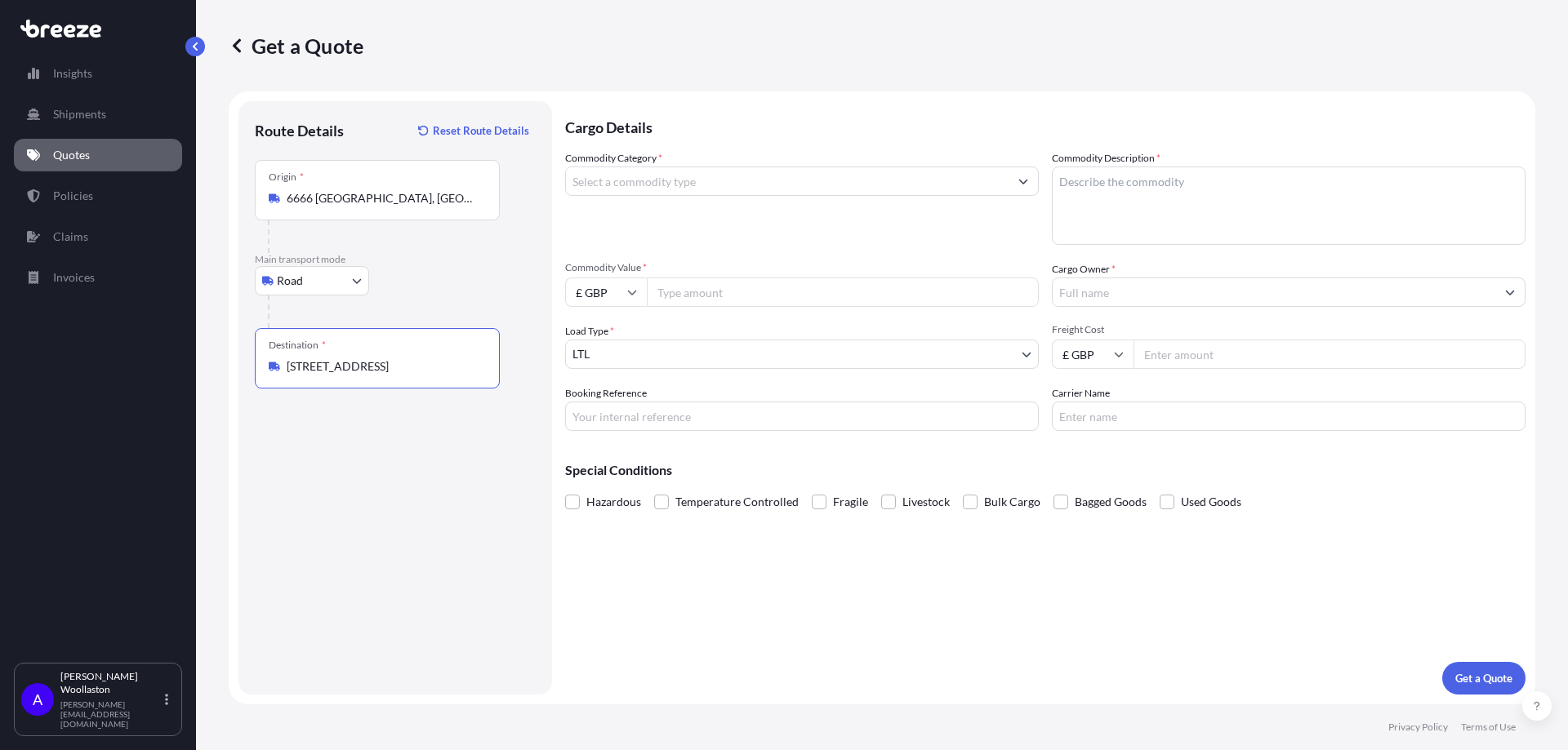
type input "[STREET_ADDRESS]"
click at [649, 178] on input "Commodity Category *" at bounding box center [787, 180] width 443 height 29
click at [779, 196] on div "Commodity Category *" at bounding box center [802, 197] width 474 height 95
click at [778, 186] on input "Commodity Category *" at bounding box center [787, 180] width 443 height 29
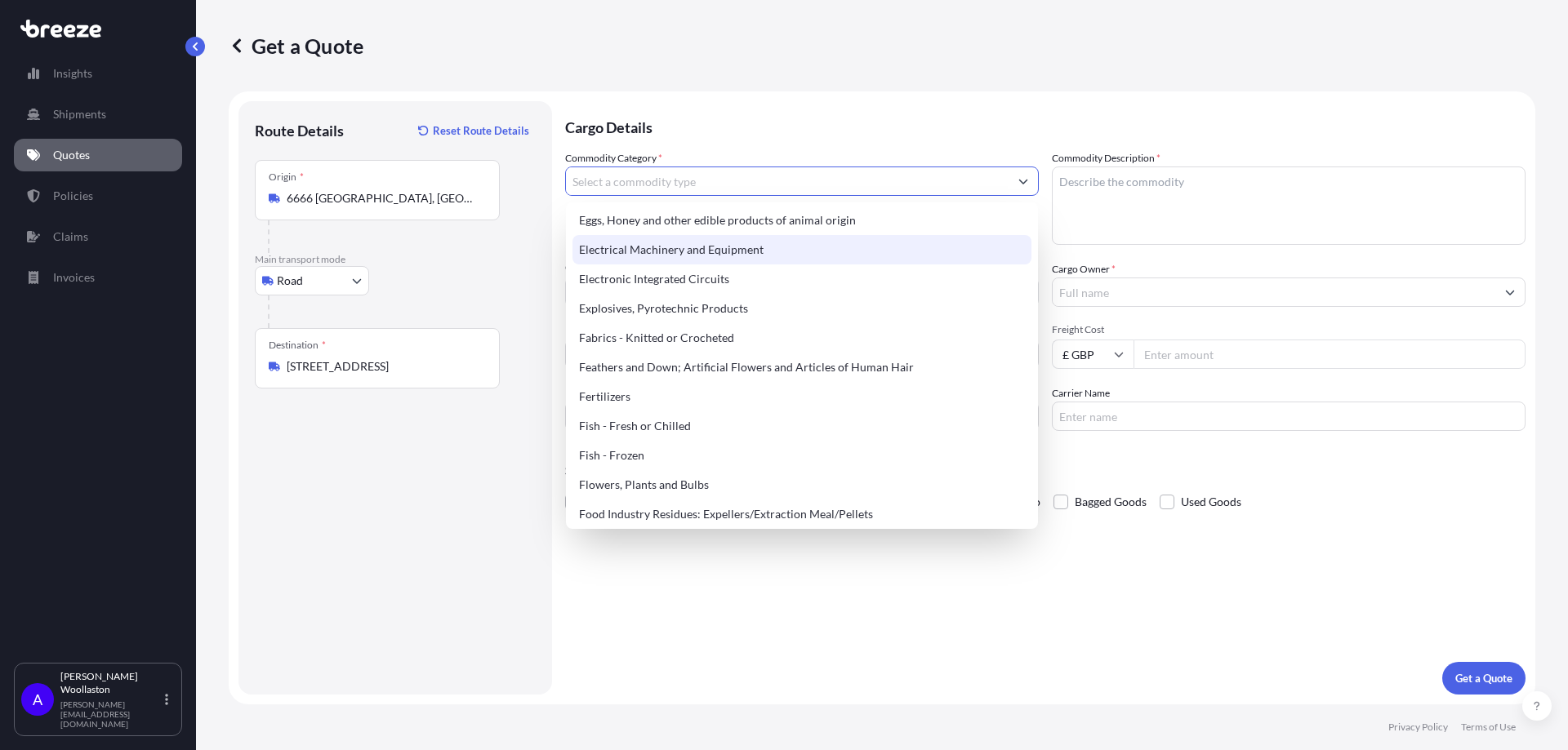
scroll to position [862, 0]
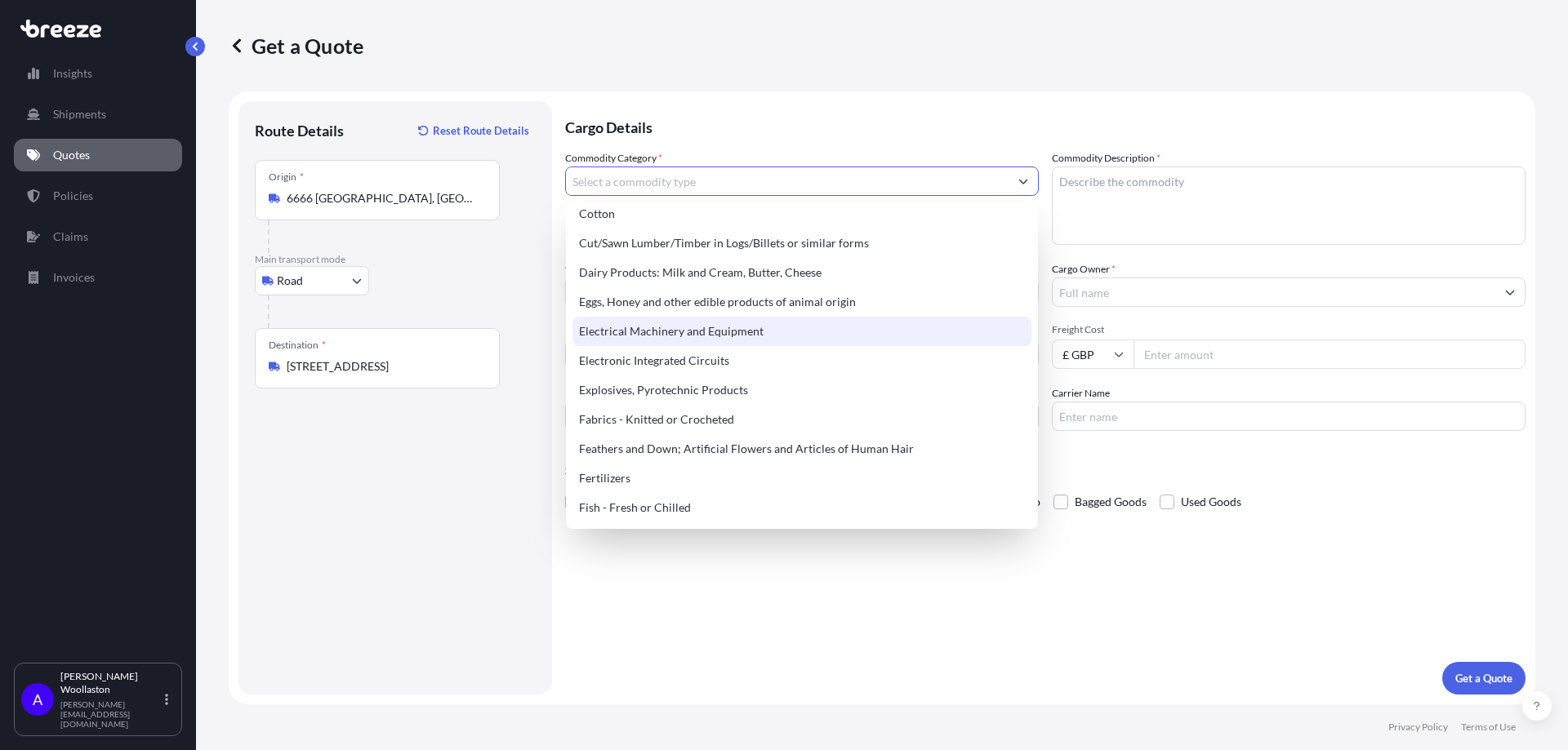
click at [715, 325] on div "Electrical Machinery and Equipment" at bounding box center [802, 331] width 459 height 29
type input "Electrical Machinery and Equipment"
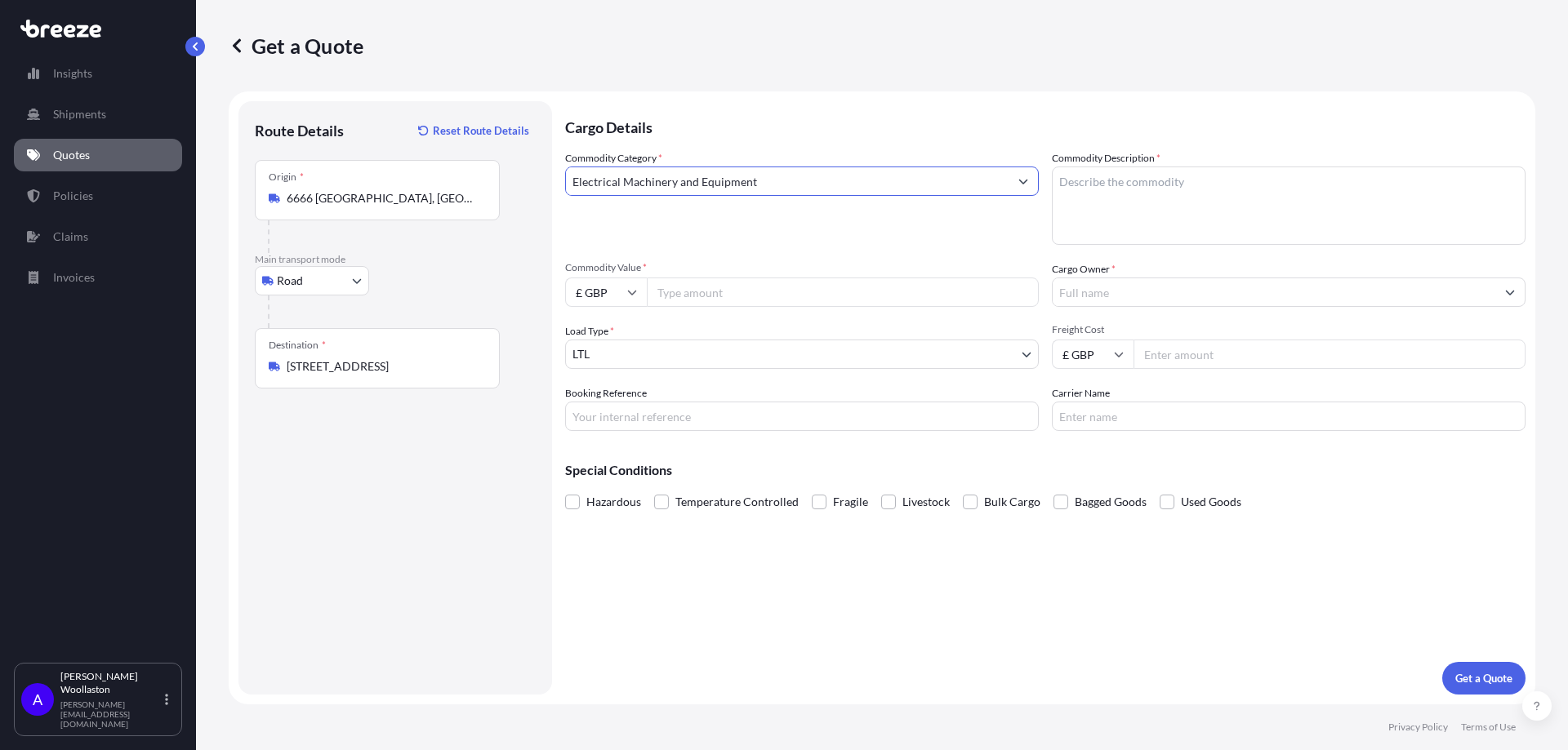
click at [1100, 189] on textarea "Commodity Description *" at bounding box center [1288, 205] width 474 height 79
type textarea "Weighing machines/generators"
click at [732, 296] on input "Commodity Value *" at bounding box center [842, 291] width 392 height 29
type input "19020"
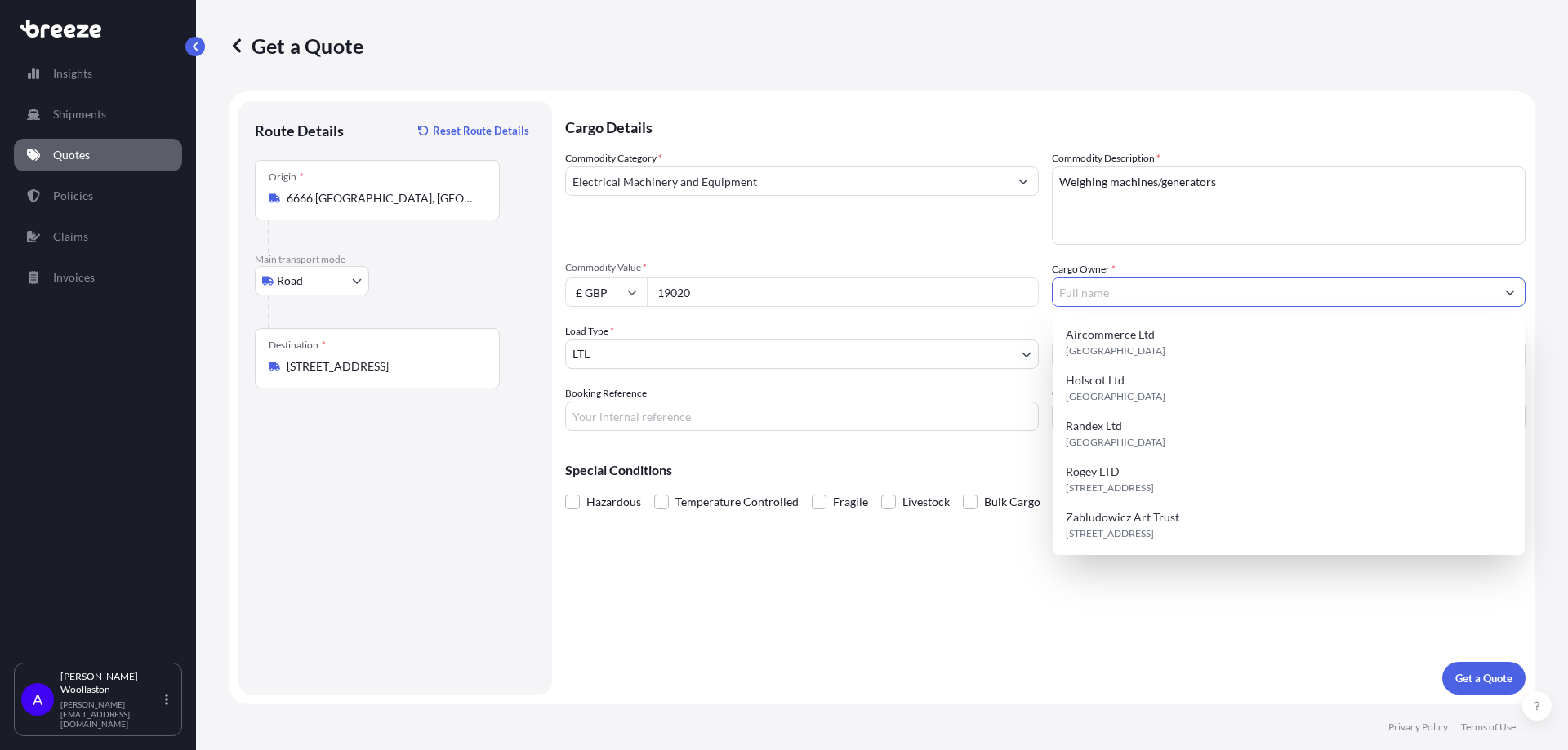
click at [1135, 290] on input "Cargo Owner *" at bounding box center [1274, 291] width 443 height 29
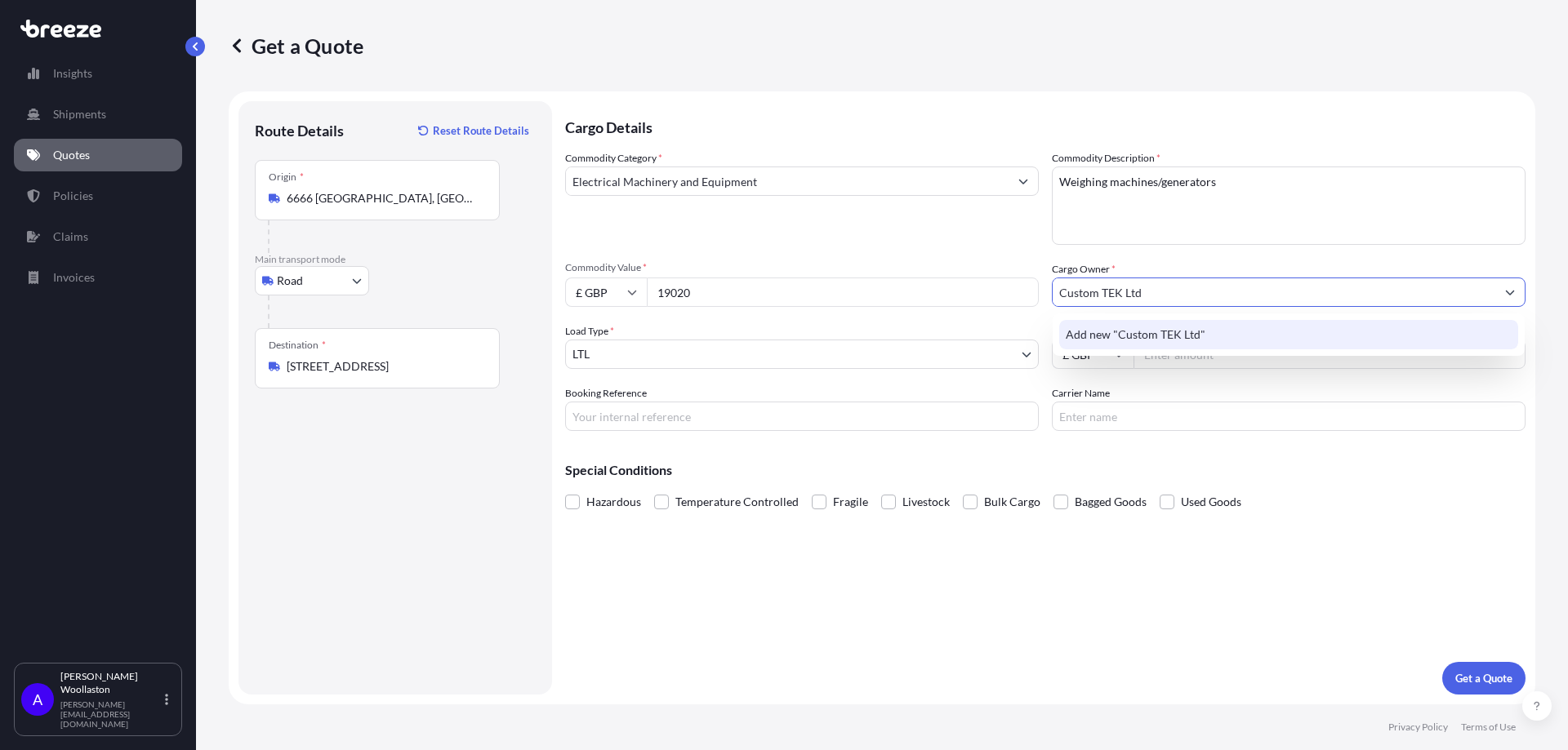
click at [1129, 335] on span "Add new "Custom TEK Ltd"" at bounding box center [1135, 334] width 140 height 16
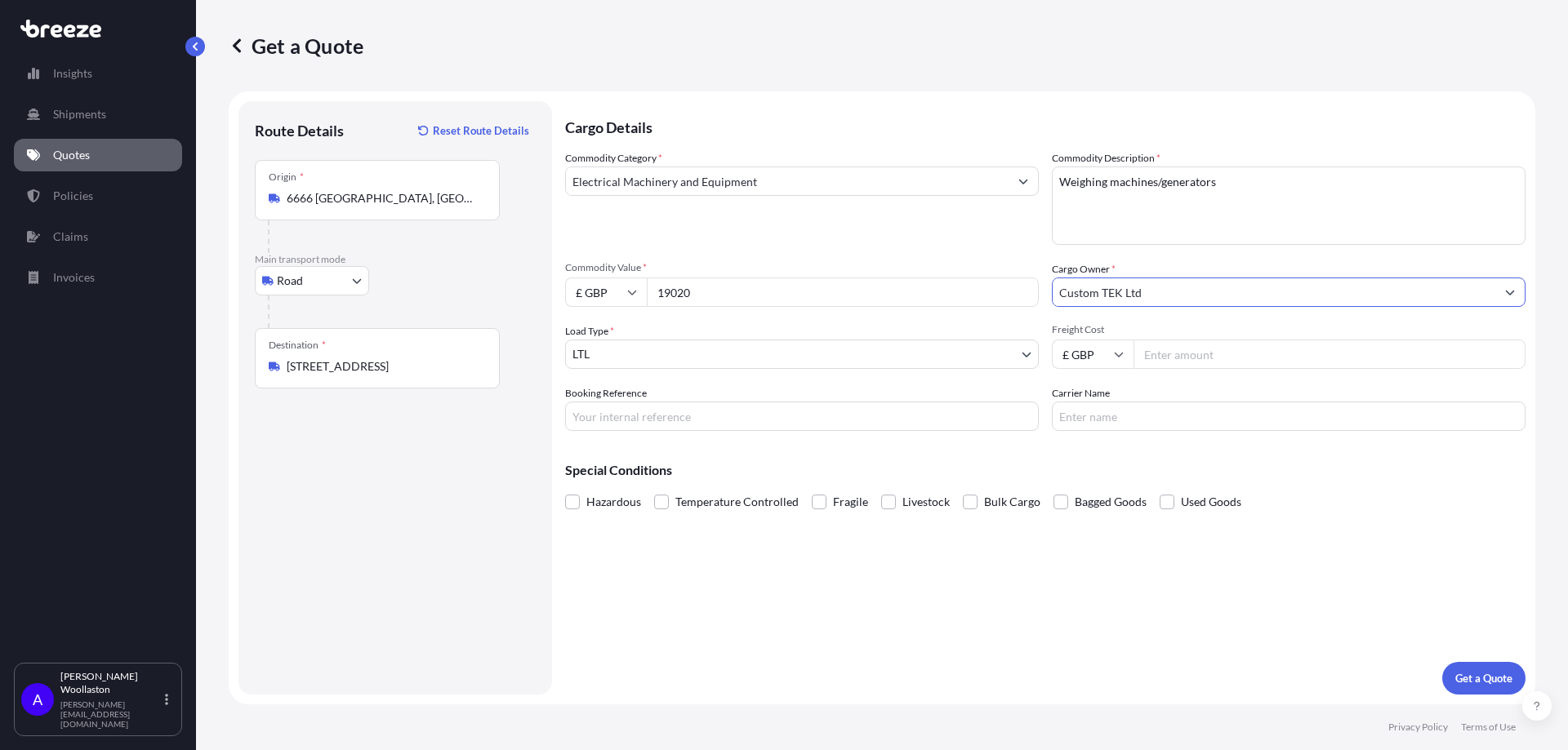
type input "Custom TEK Ltd"
click at [1196, 350] on input "Freight Cost" at bounding box center [1329, 354] width 392 height 29
click at [742, 417] on input "Booking Reference" at bounding box center [802, 416] width 474 height 29
click at [1122, 414] on input "Carrier Name" at bounding box center [1288, 416] width 474 height 29
drag, startPoint x: 1213, startPoint y: 346, endPoint x: 1098, endPoint y: 358, distance: 115.6
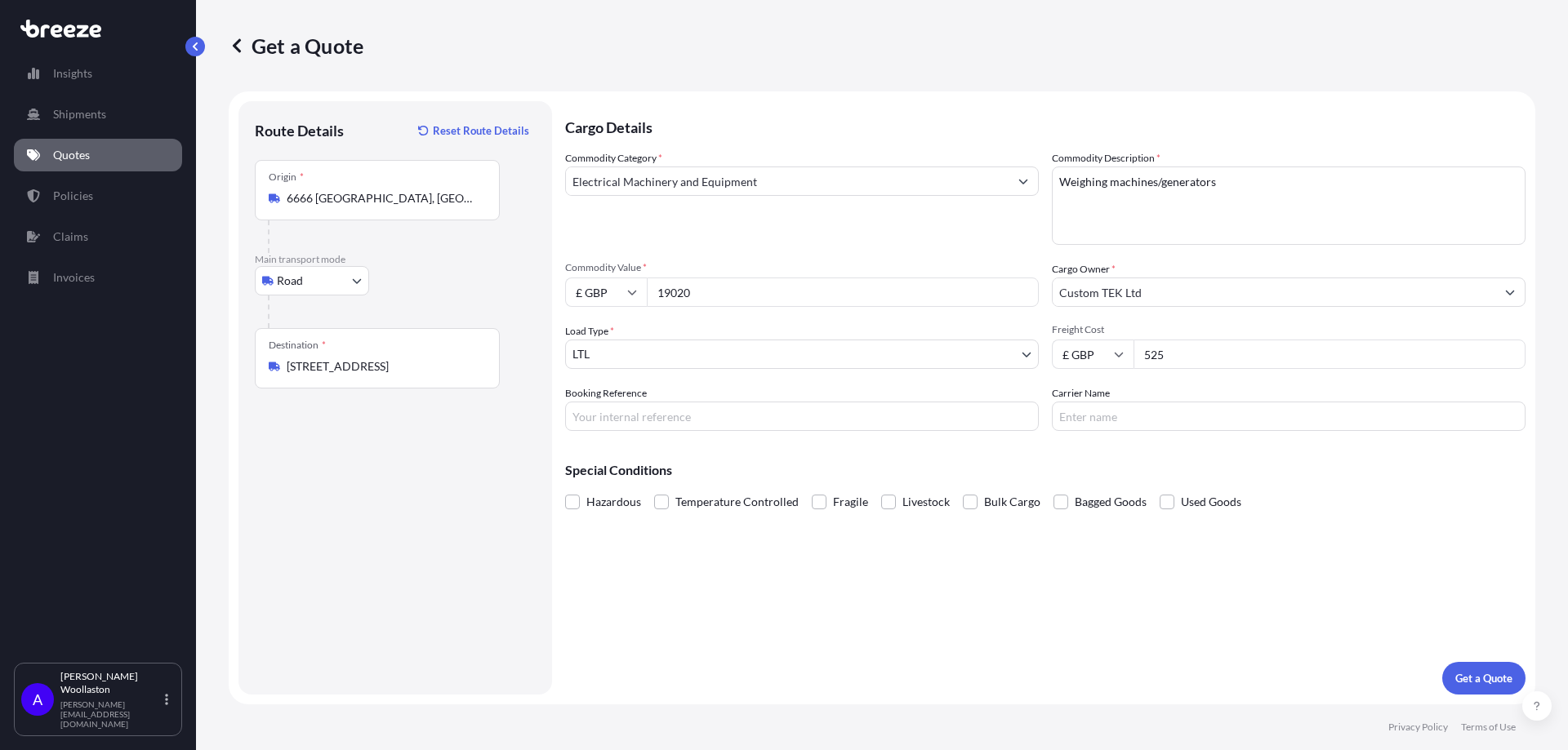
click at [1098, 358] on div "£ GBP 525" at bounding box center [1288, 354] width 474 height 29
type input "622.33"
click at [1237, 631] on div "Cargo Details Commodity Category * Electrical Machinery and Equipment Commodity…" at bounding box center [1045, 398] width 960 height 593
click at [1468, 678] on p "Get a Quote" at bounding box center [1483, 678] width 57 height 16
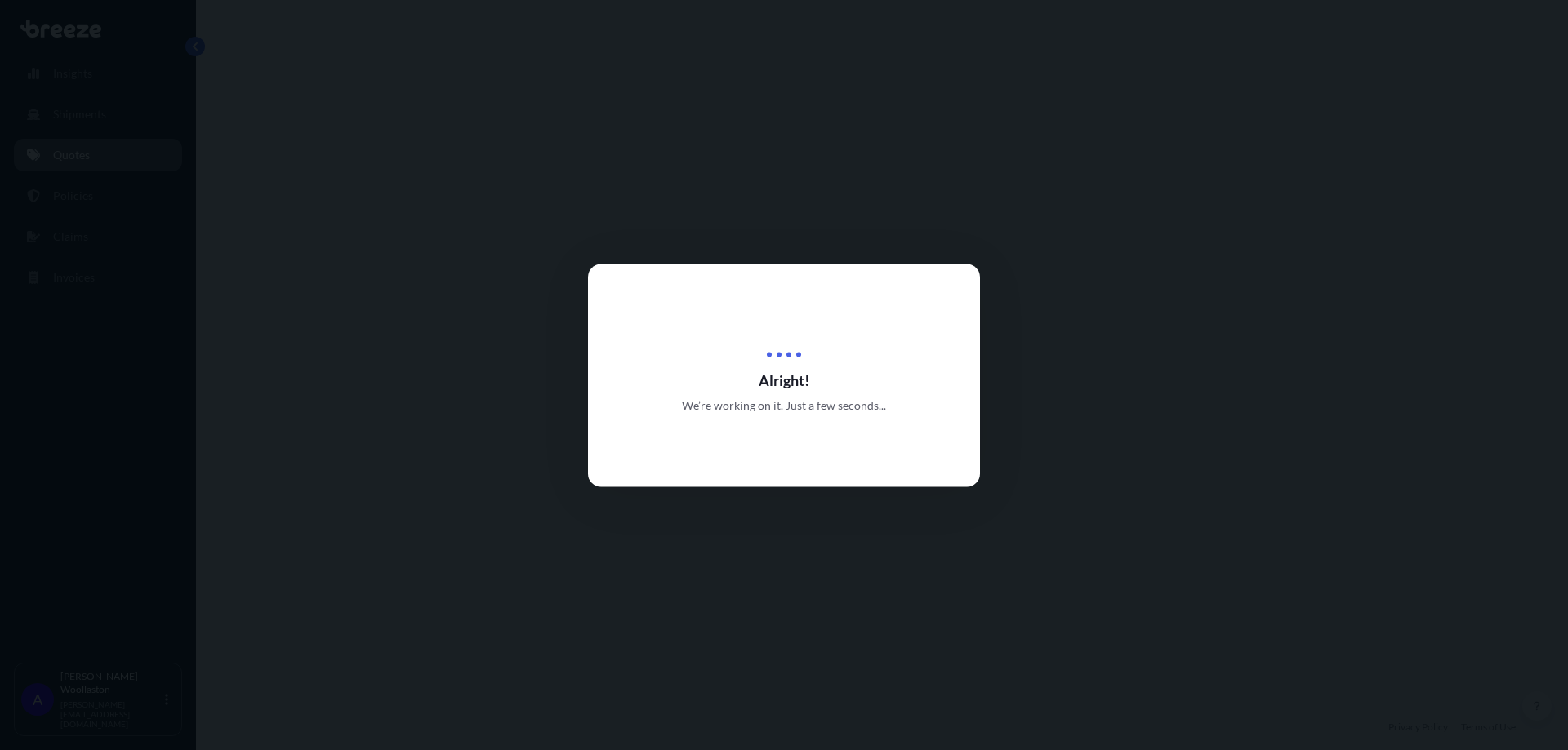
select select "Road"
select select "1"
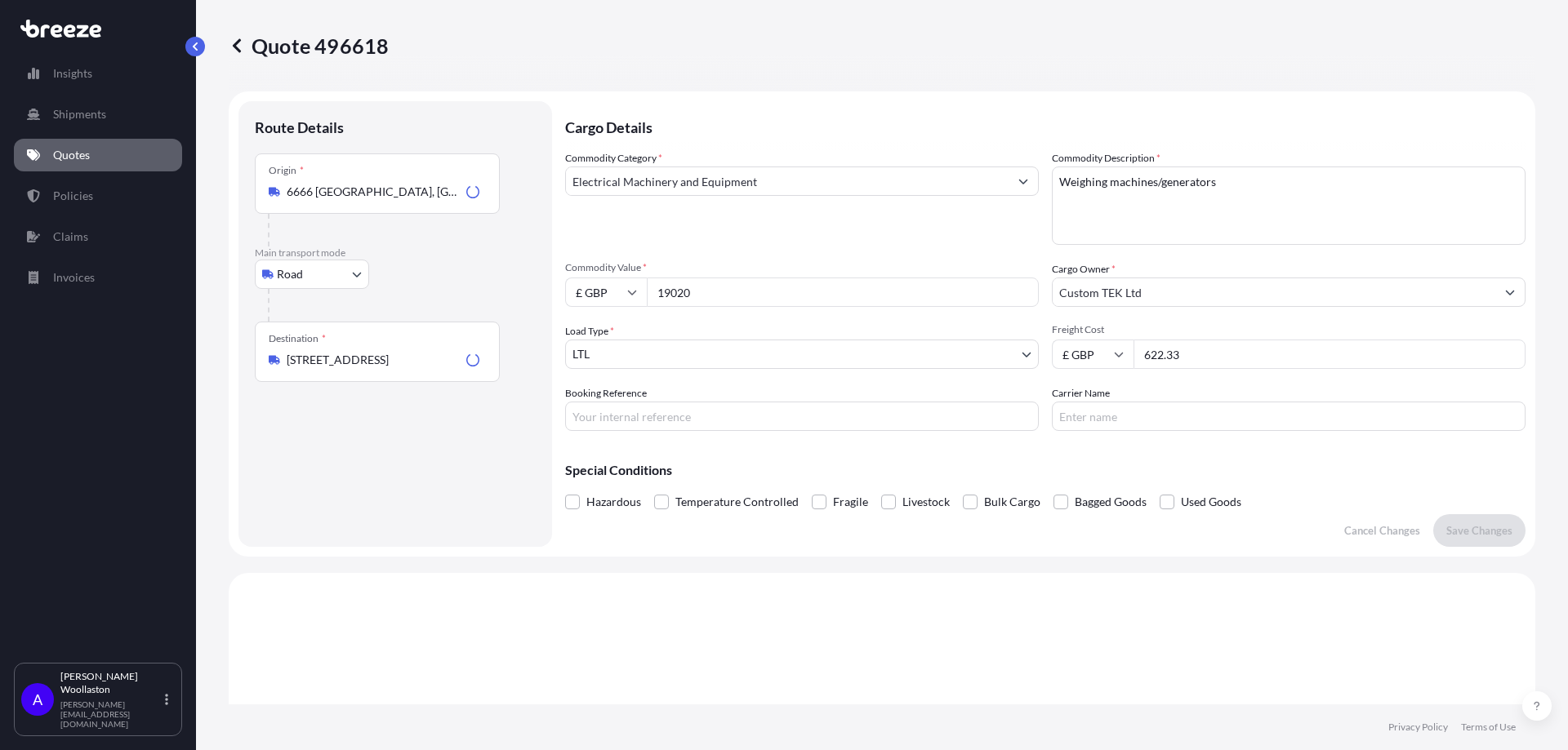
scroll to position [492, 0]
